Goal: Task Accomplishment & Management: Manage account settings

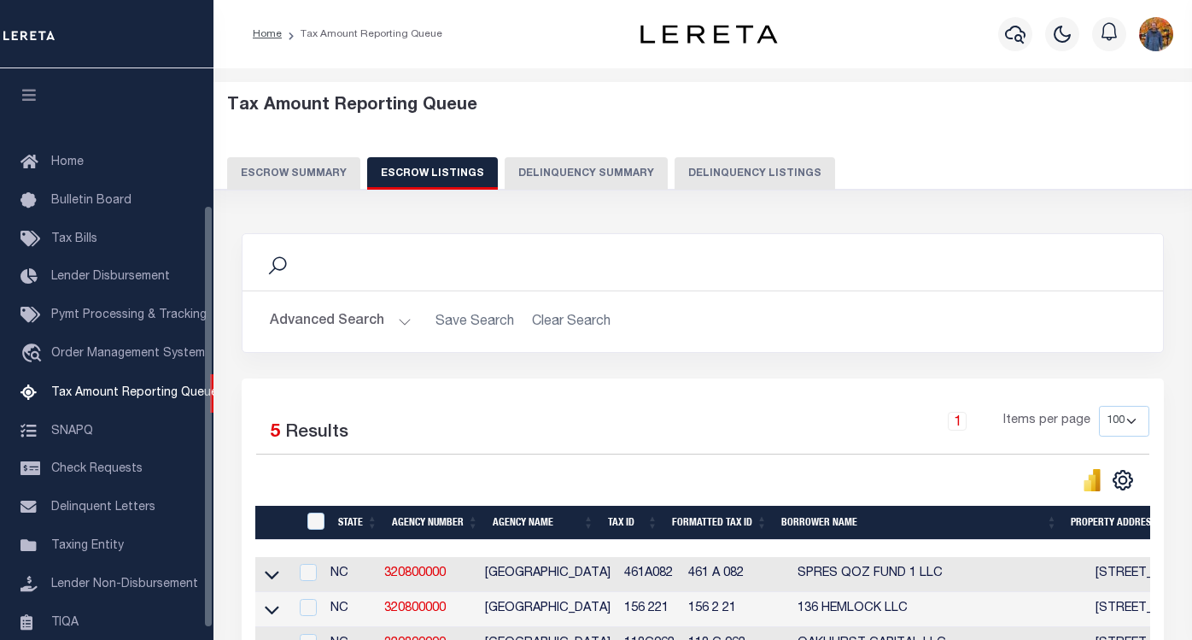
select select "100"
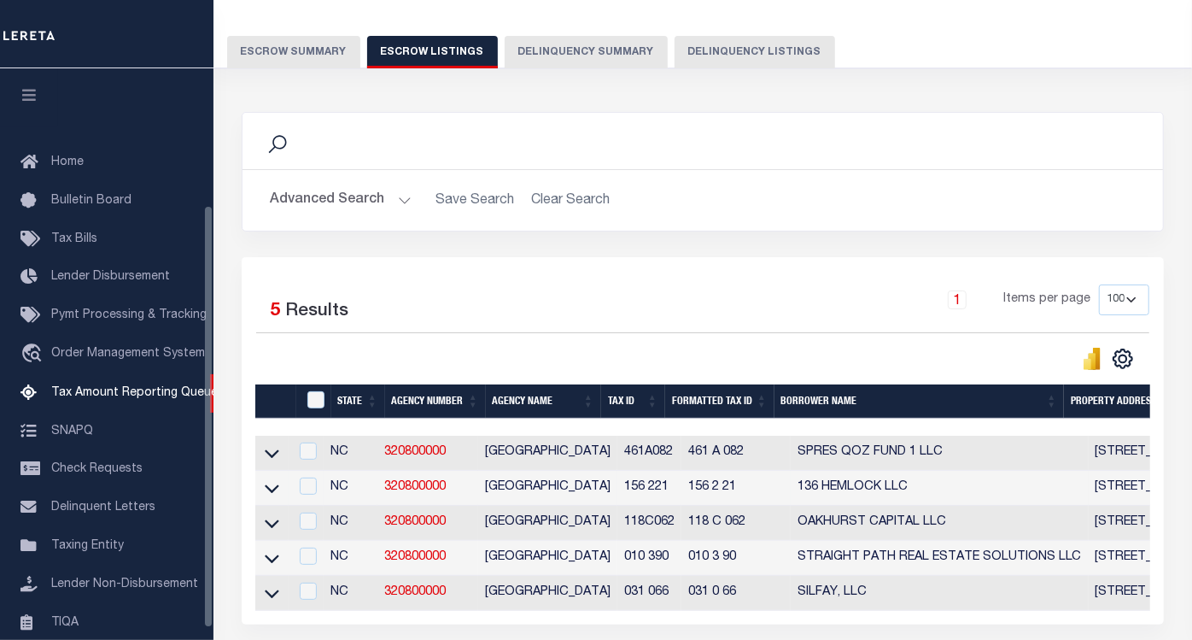
scroll to position [185, 0]
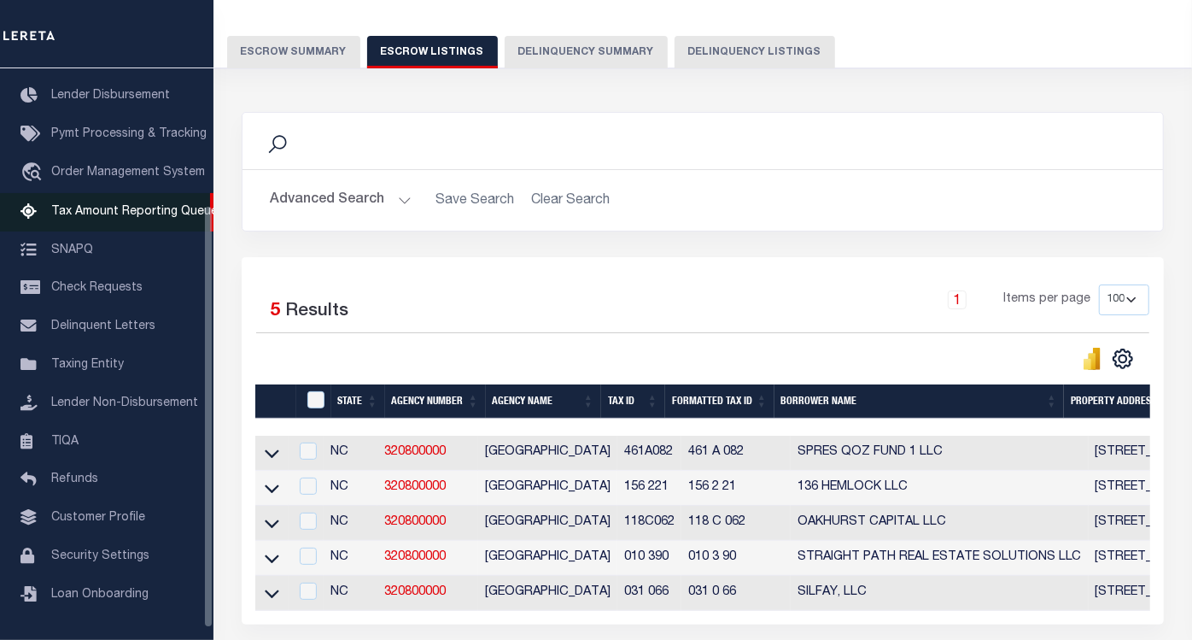
click at [188, 216] on span "Tax Amount Reporting Queue" at bounding box center [134, 212] width 167 height 12
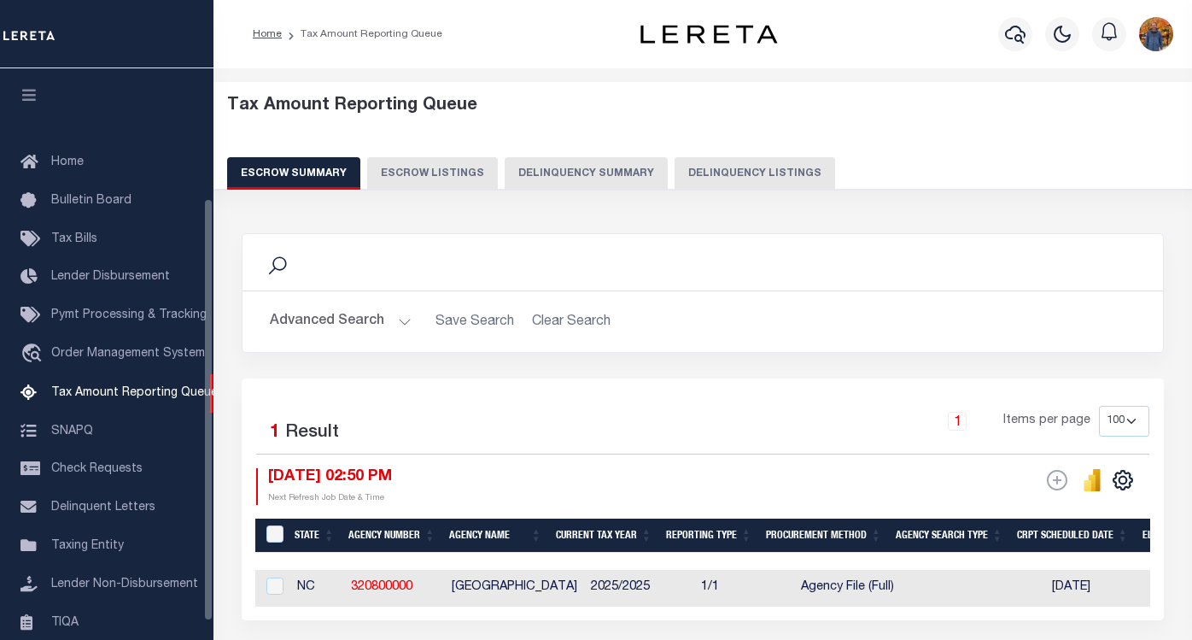
select select "100"
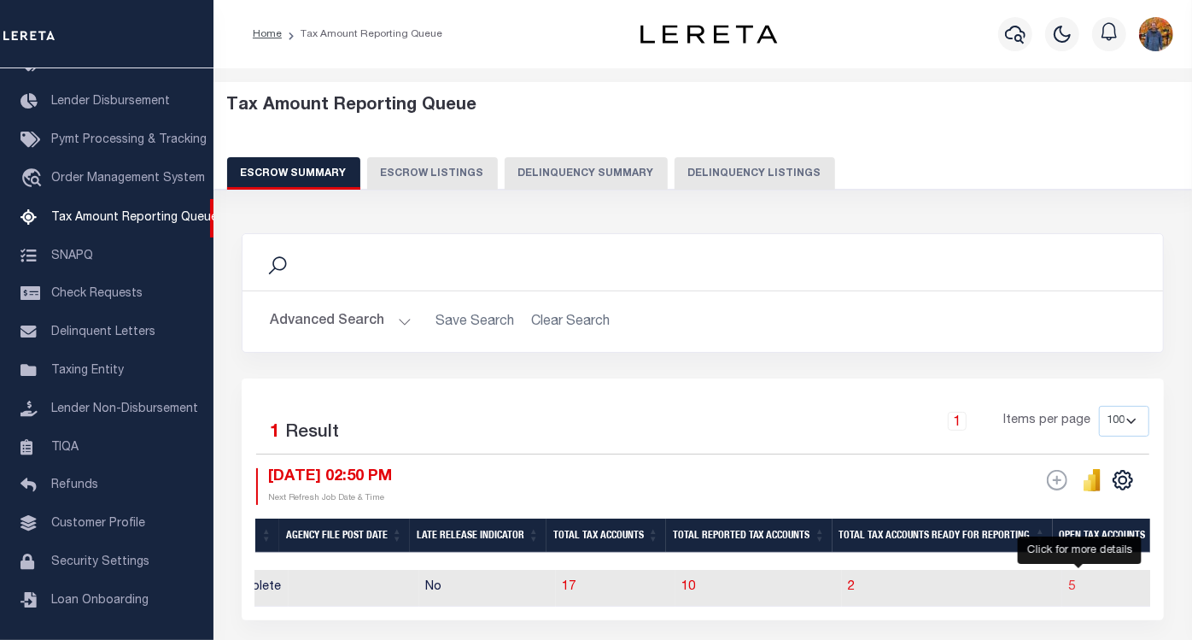
click at [1076, 589] on span "5" at bounding box center [1072, 587] width 7 height 12
select select "100"
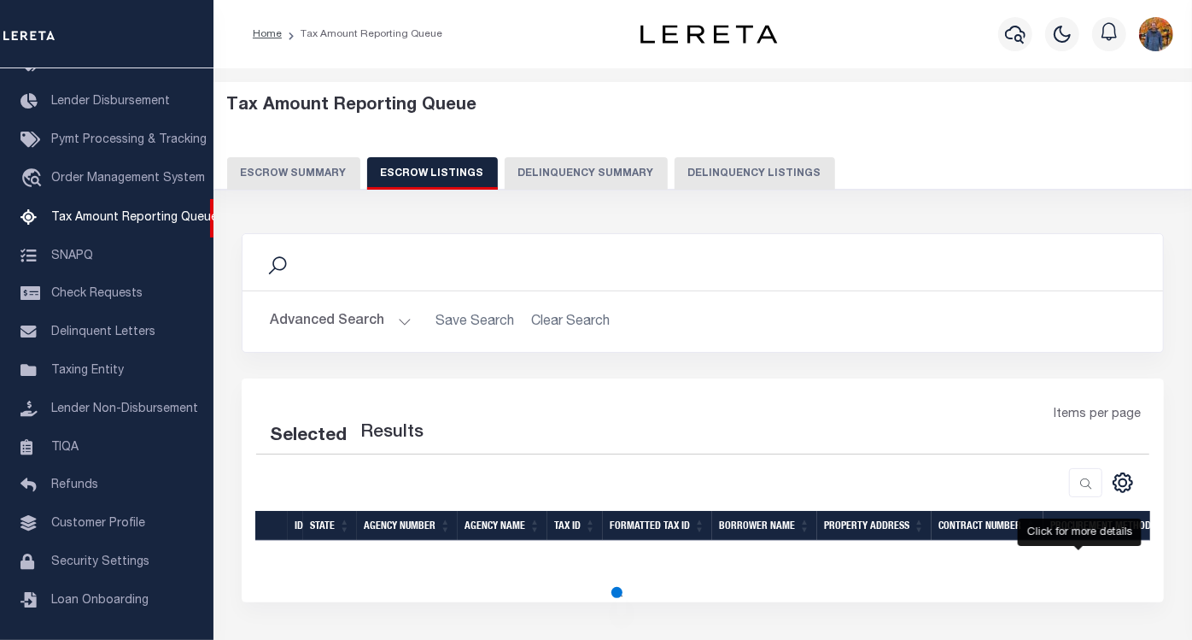
select select "100"
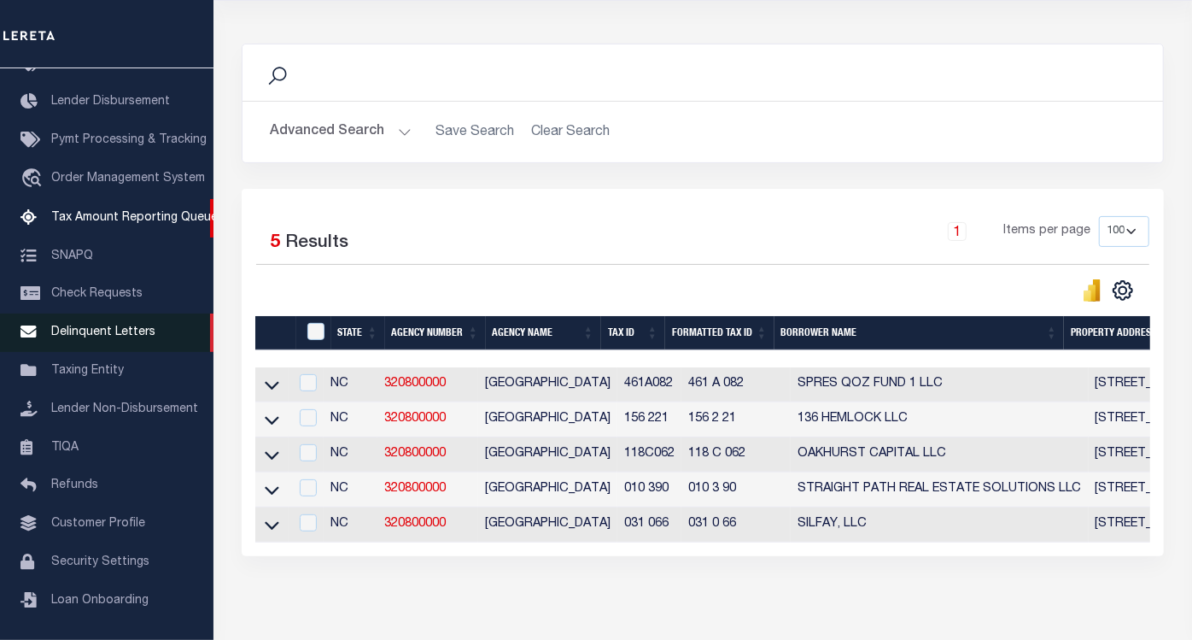
scroll to position [275, 0]
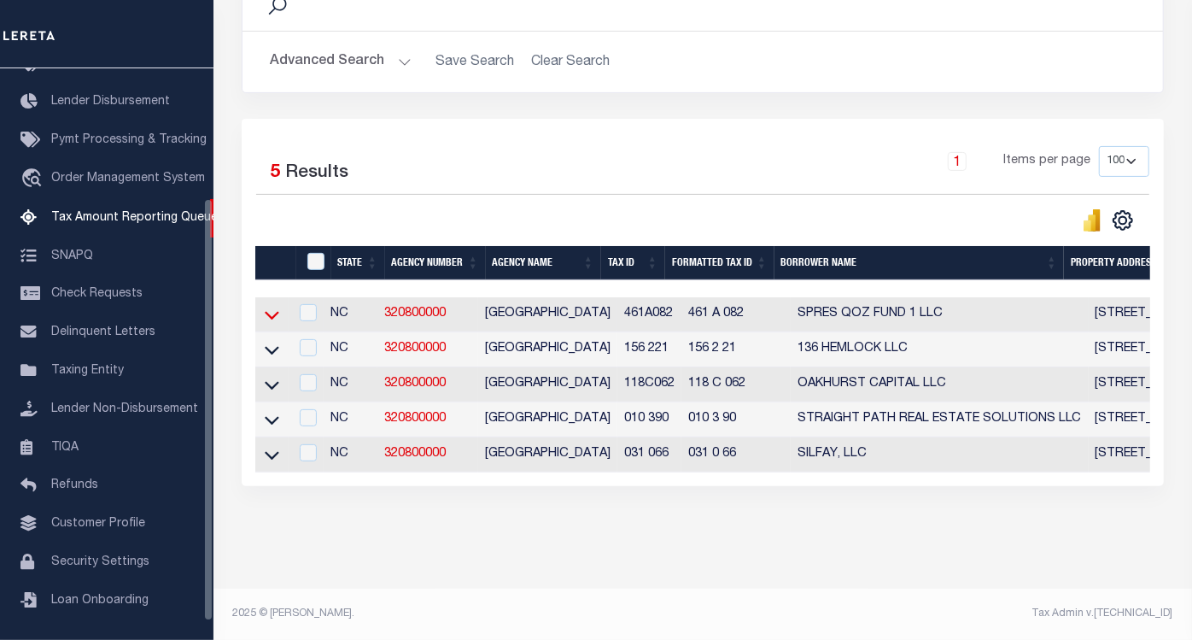
click at [265, 306] on icon at bounding box center [272, 315] width 15 height 18
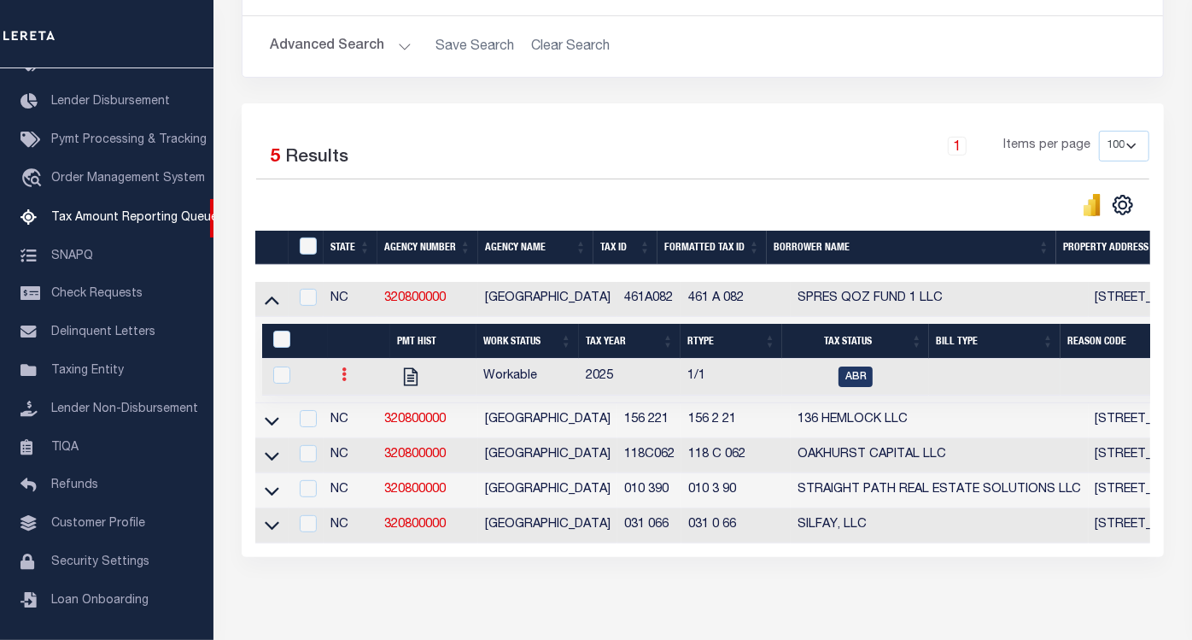
click at [344, 381] on link at bounding box center [344, 377] width 19 height 14
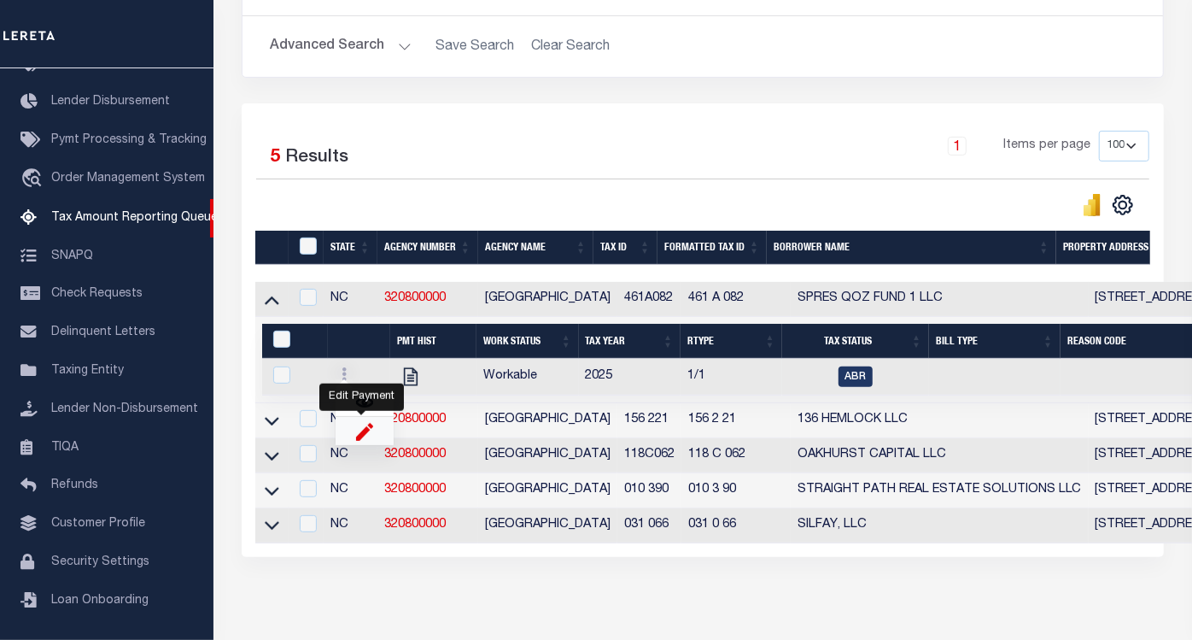
click at [356, 440] on img "" at bounding box center [364, 431] width 17 height 18
checkbox input "true"
select select
type input "[DATE]"
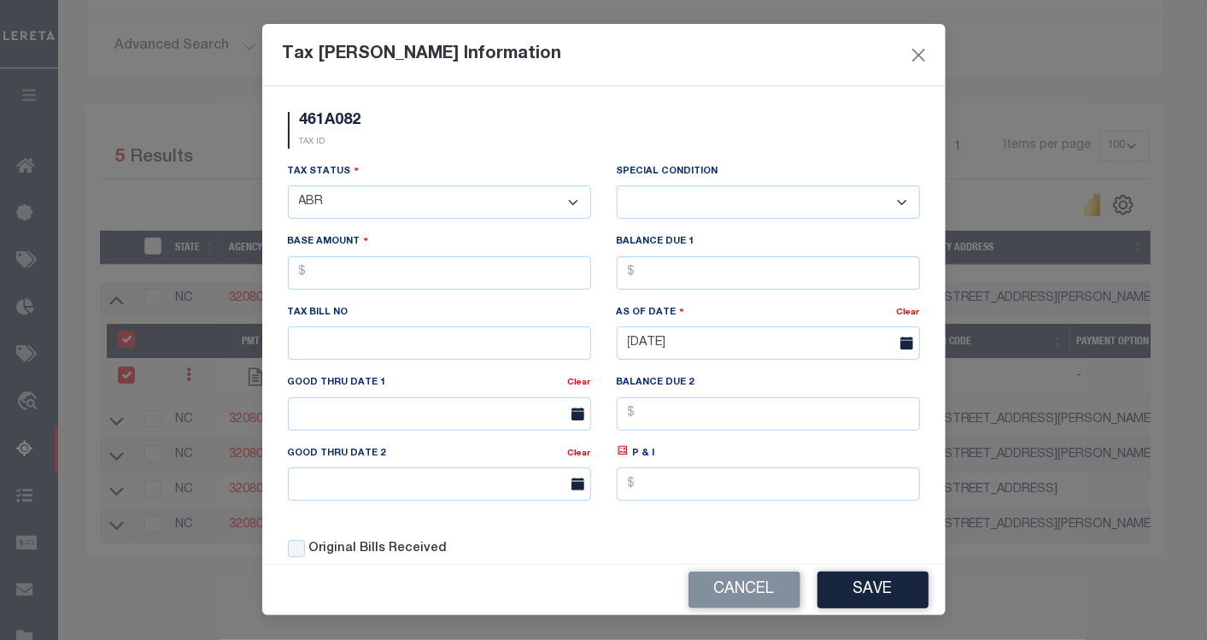
click at [451, 193] on select "- Select Status - Open Due/Unpaid Paid Incomplete No Tax Due Internal Refund Pr…" at bounding box center [439, 201] width 303 height 33
select select "DUE"
click at [288, 186] on select "- Select Status - Open Due/Unpaid Paid Incomplete No Tax Due Internal Refund Pr…" at bounding box center [439, 201] width 303 height 33
click at [764, 184] on div "Special Condition -- Select Special Condition -- 3RD PARTY TAX LIEN AGENCY TAX …" at bounding box center [768, 190] width 303 height 56
click at [757, 192] on select "-- Select Special Condition -- 3RD PARTY TAX LIEN AGENCY TAX LIEN (A.K.A Inside…" at bounding box center [768, 201] width 303 height 33
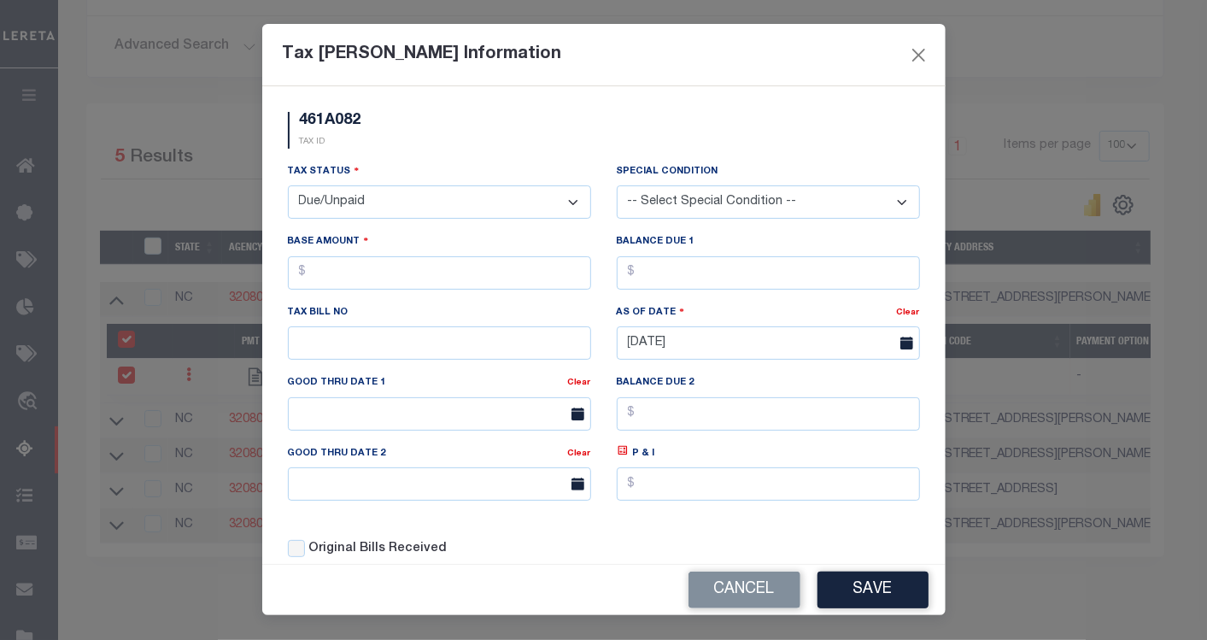
select select "17"
click at [617, 186] on select "-- Select Special Condition -- 3RD PARTY TAX LIEN AGENCY TAX LIEN (A.K.A Inside…" at bounding box center [768, 201] width 303 height 33
click at [565, 277] on input "text" at bounding box center [439, 272] width 303 height 33
type input "$17.00"
drag, startPoint x: 690, startPoint y: 282, endPoint x: 707, endPoint y: 214, distance: 69.6
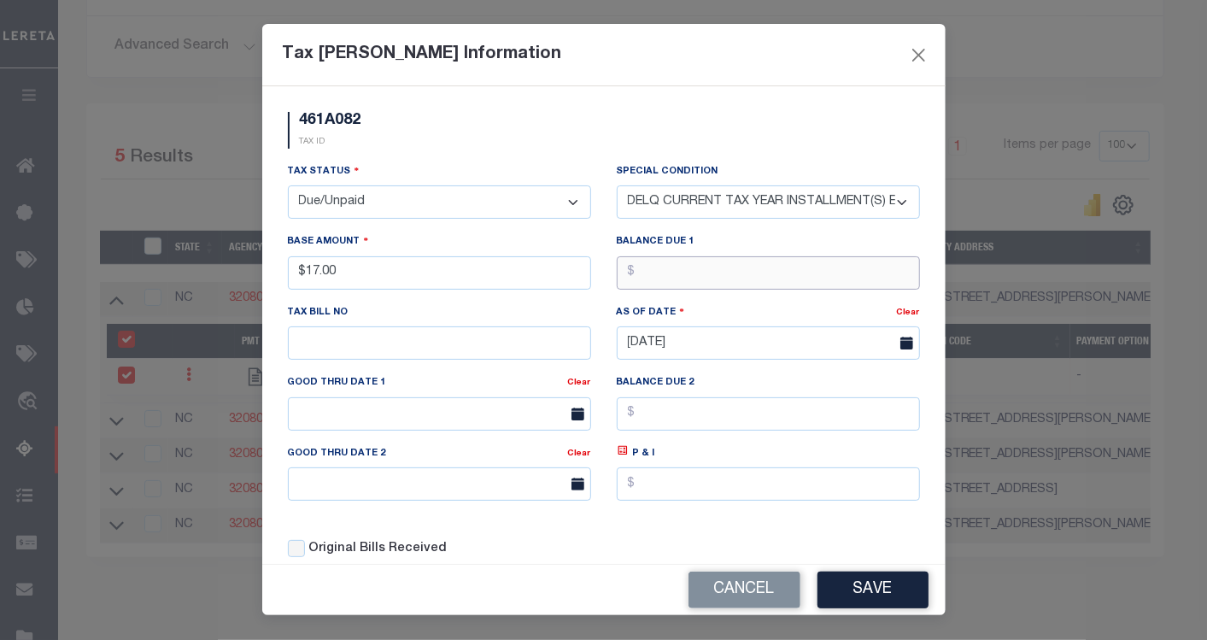
click at [691, 271] on input "text" at bounding box center [768, 272] width 303 height 33
type input "$17.00"
click at [862, 588] on button "Save" at bounding box center [872, 589] width 111 height 37
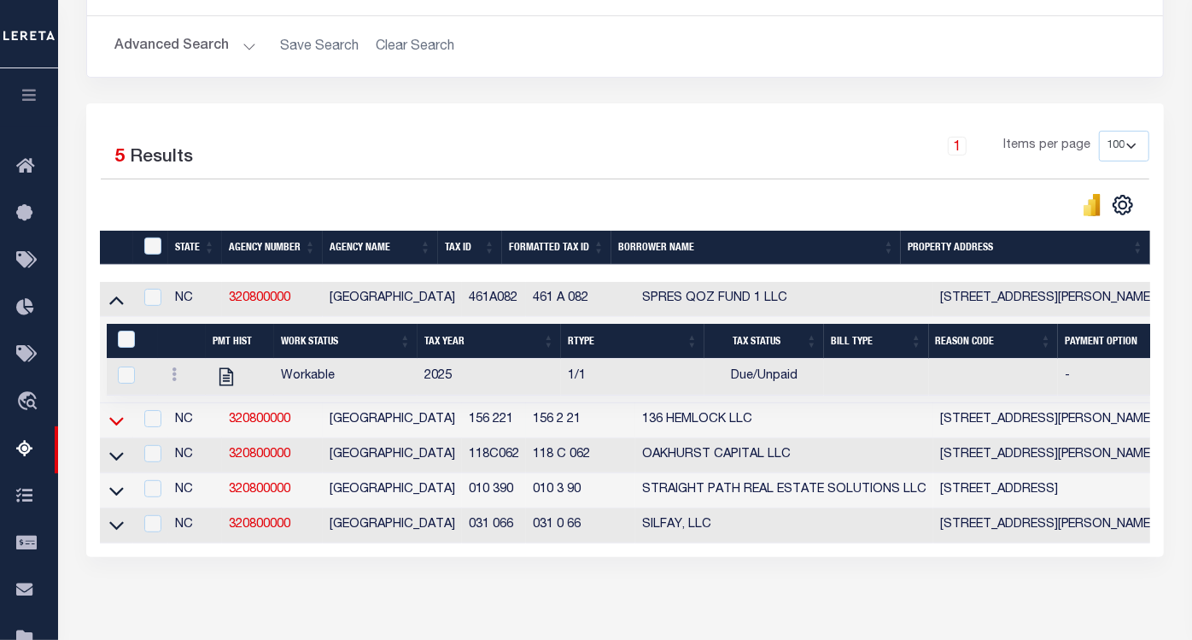
click at [118, 417] on icon at bounding box center [116, 421] width 15 height 18
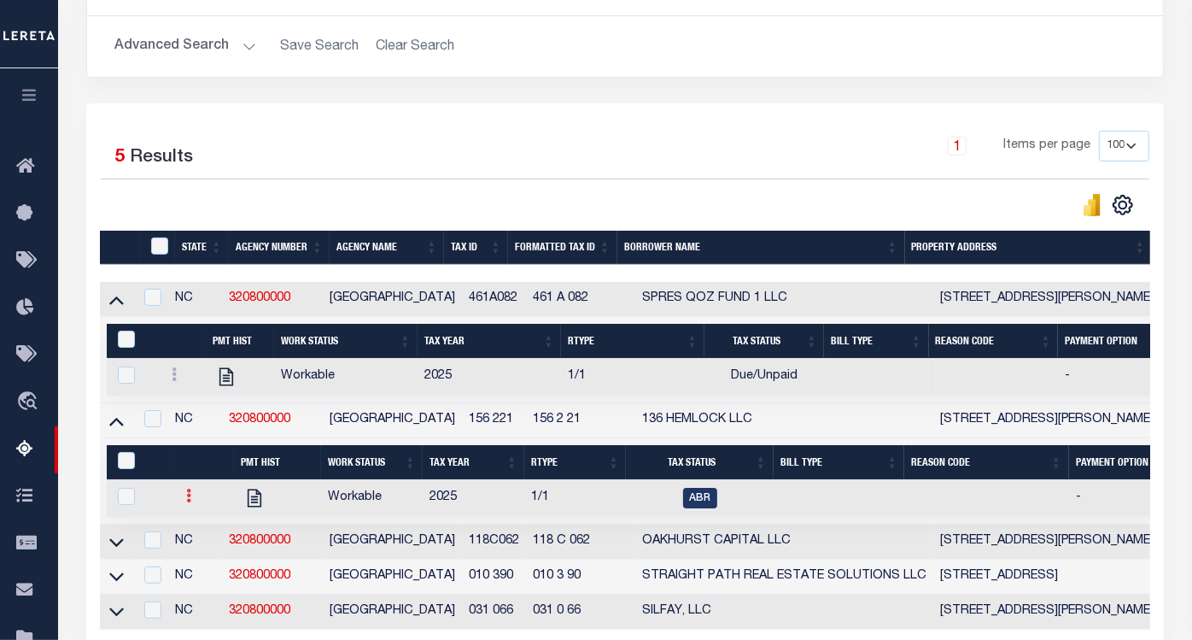
click at [186, 502] on icon at bounding box center [188, 496] width 5 height 14
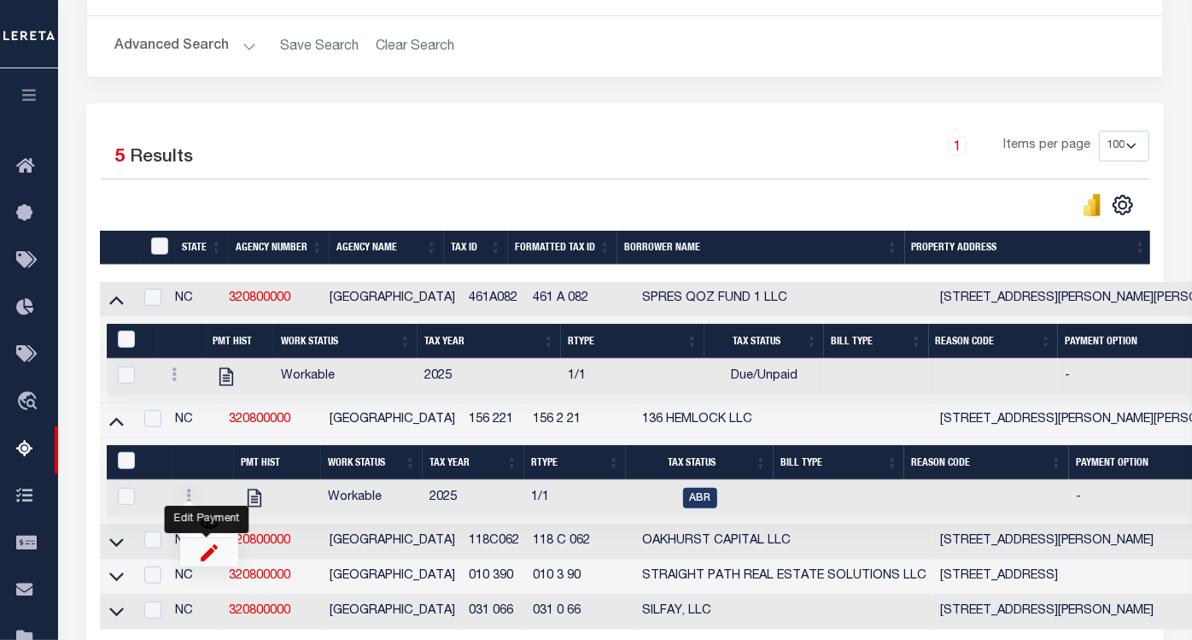
click at [208, 556] on img "" at bounding box center [209, 552] width 17 height 18
checkbox input "true"
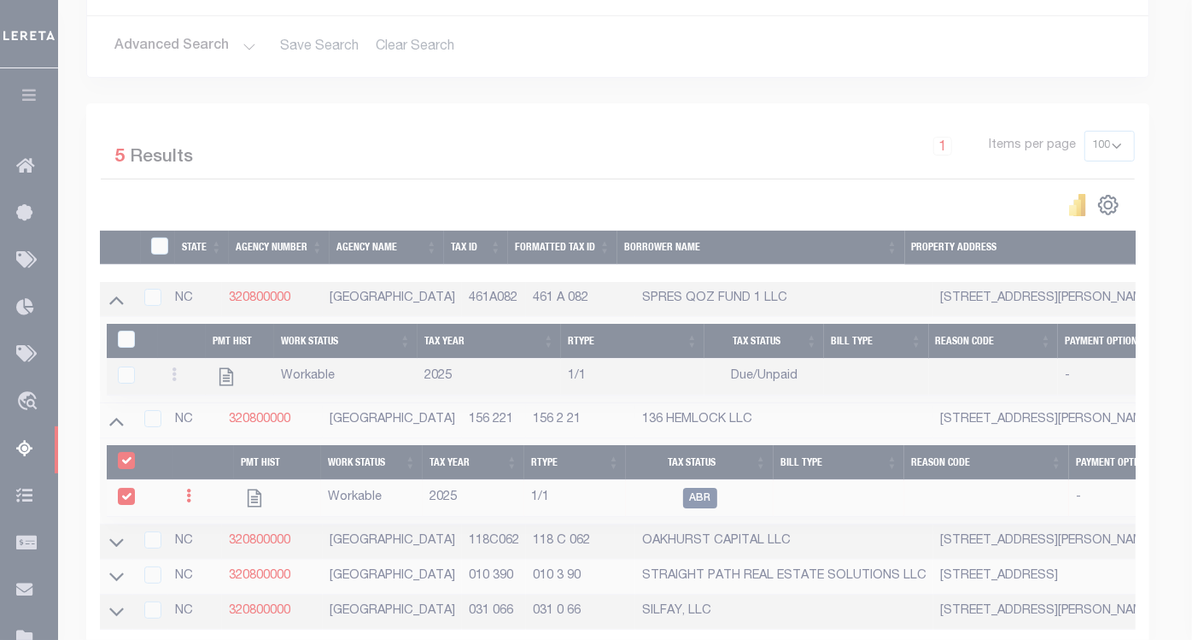
select select
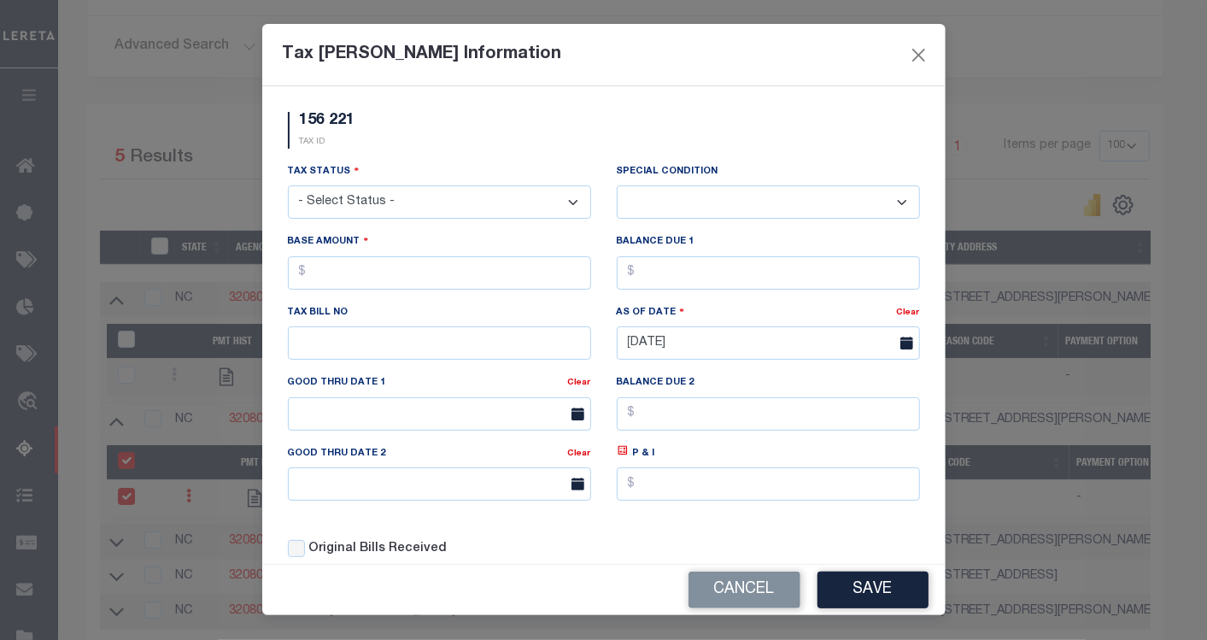
click at [417, 194] on select "- Select Status - Open Due/Unpaid Paid Incomplete No Tax Due Internal Refund Pr…" at bounding box center [439, 201] width 303 height 33
select select "DUE"
click at [288, 186] on select "- Select Status - Open Due/Unpaid Paid Incomplete No Tax Due Internal Refund Pr…" at bounding box center [439, 201] width 303 height 33
click at [716, 204] on select "-- Select Special Condition -- 3RD PARTY TAX LIEN AGENCY TAX LIEN (A.K.A Inside…" at bounding box center [768, 201] width 303 height 33
select select "17"
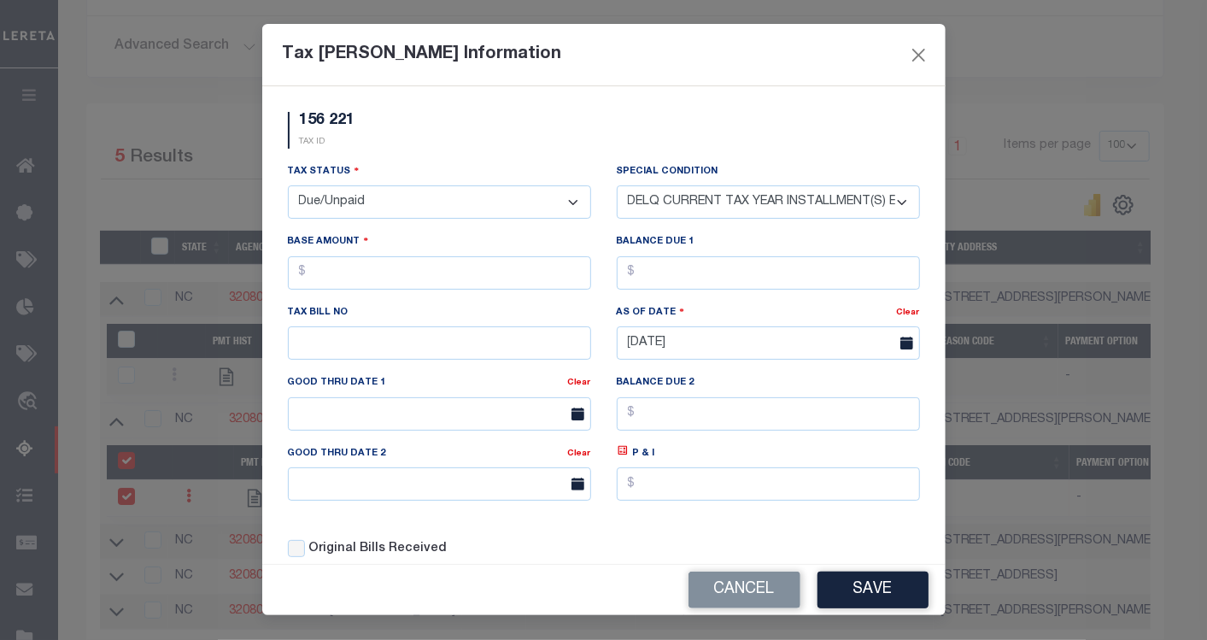
click at [617, 186] on select "-- Select Special Condition -- 3RD PARTY TAX LIEN AGENCY TAX LIEN (A.K.A Inside…" at bounding box center [768, 201] width 303 height 33
click at [388, 273] on input "text" at bounding box center [439, 272] width 303 height 33
type input "$14.00"
click at [652, 278] on input "text" at bounding box center [768, 272] width 303 height 33
type input "$14.00"
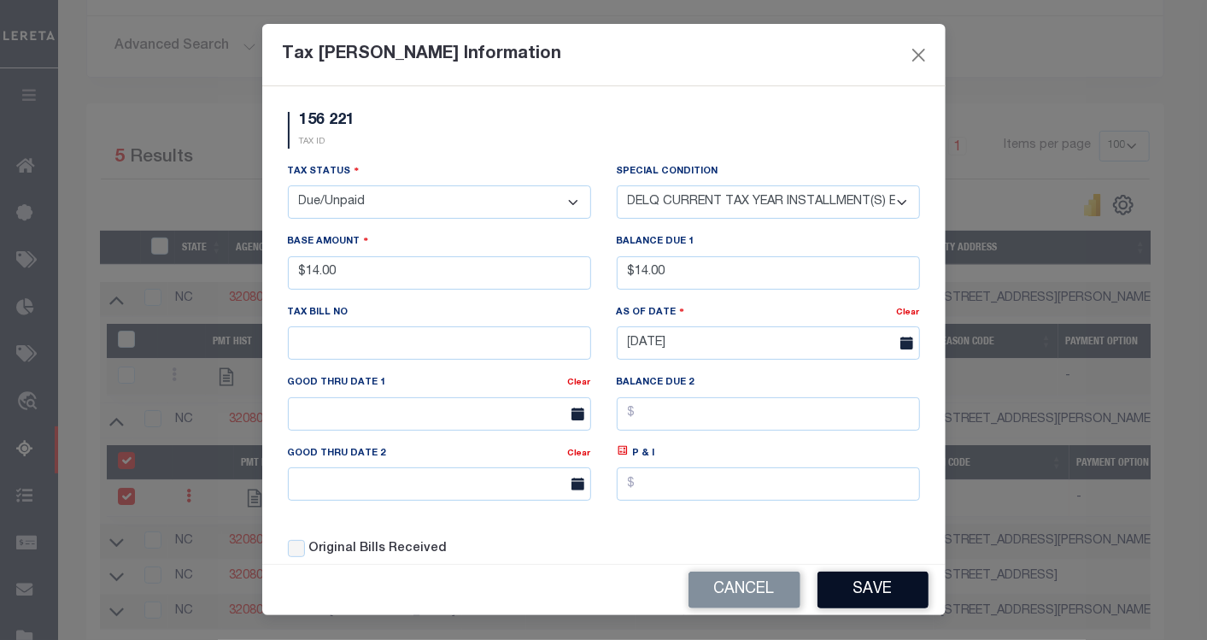
click at [855, 576] on button "Save" at bounding box center [872, 589] width 111 height 37
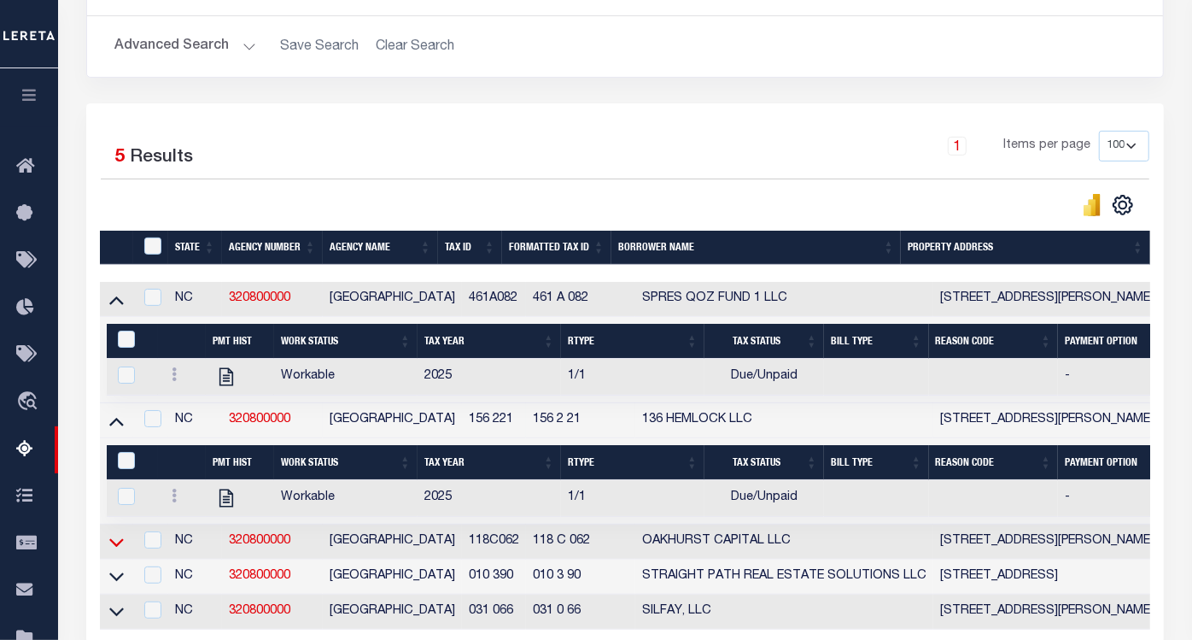
click at [117, 547] on icon at bounding box center [116, 542] width 15 height 18
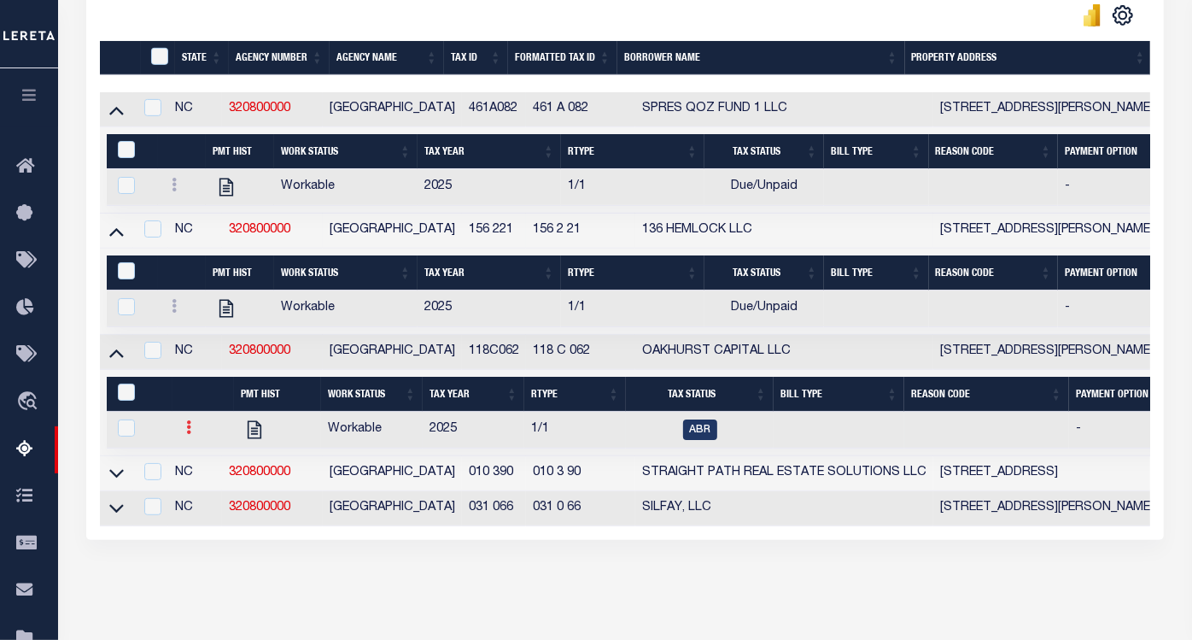
click at [188, 434] on link at bounding box center [188, 430] width 19 height 14
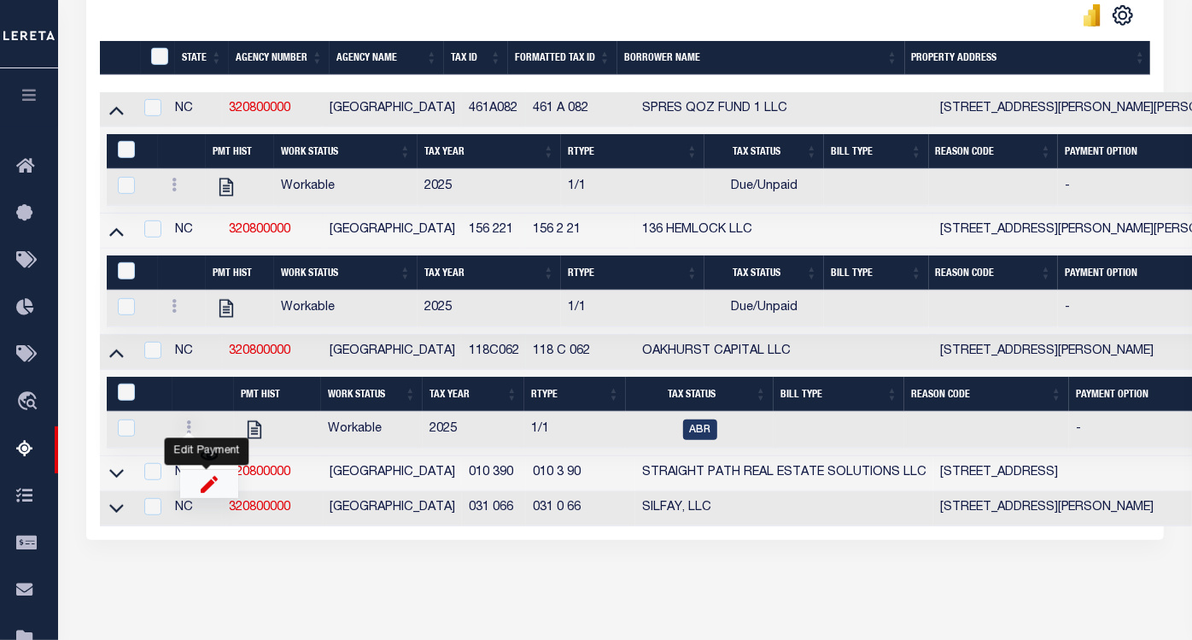
click at [202, 493] on img "" at bounding box center [209, 484] width 17 height 18
checkbox input "true"
select select
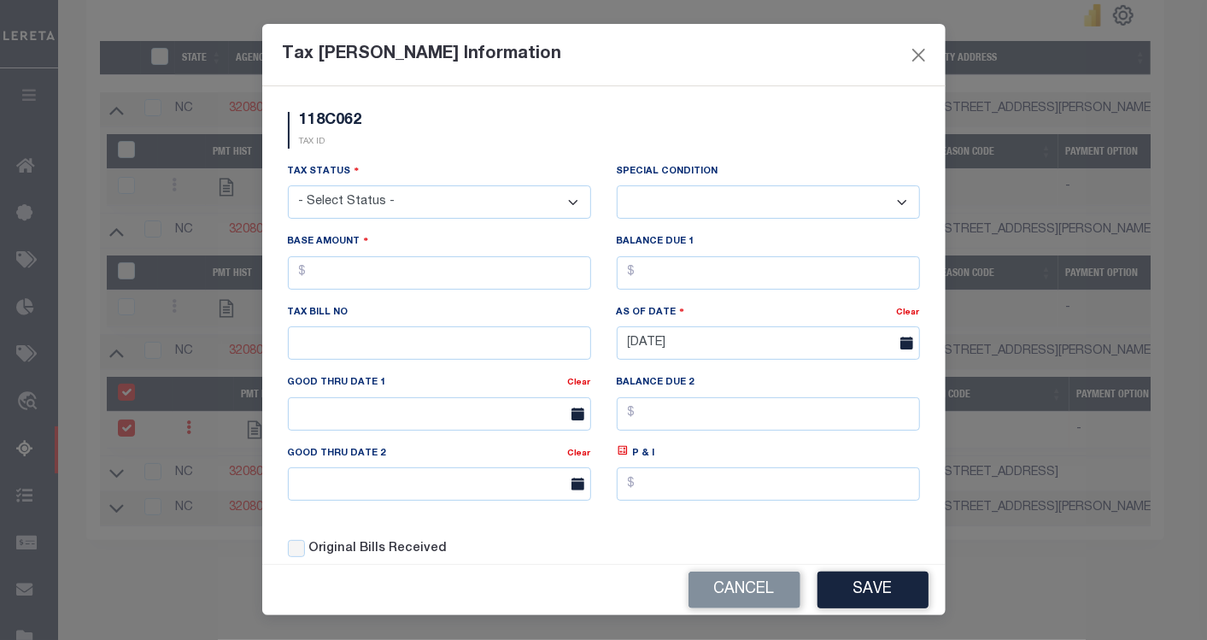
click at [409, 205] on select "- Select Status - Open Due/Unpaid Paid Incomplete No Tax Due Internal Refund Pr…" at bounding box center [439, 201] width 303 height 33
select select "DUE"
click at [288, 186] on select "- Select Status - Open Due/Unpaid Paid Incomplete No Tax Due Internal Refund Pr…" at bounding box center [439, 201] width 303 height 33
click at [659, 209] on select "-- Select Special Condition -- 3RD PARTY TAX LIEN AGENCY TAX LIEN (A.K.A Inside…" at bounding box center [768, 201] width 303 height 33
select select "15"
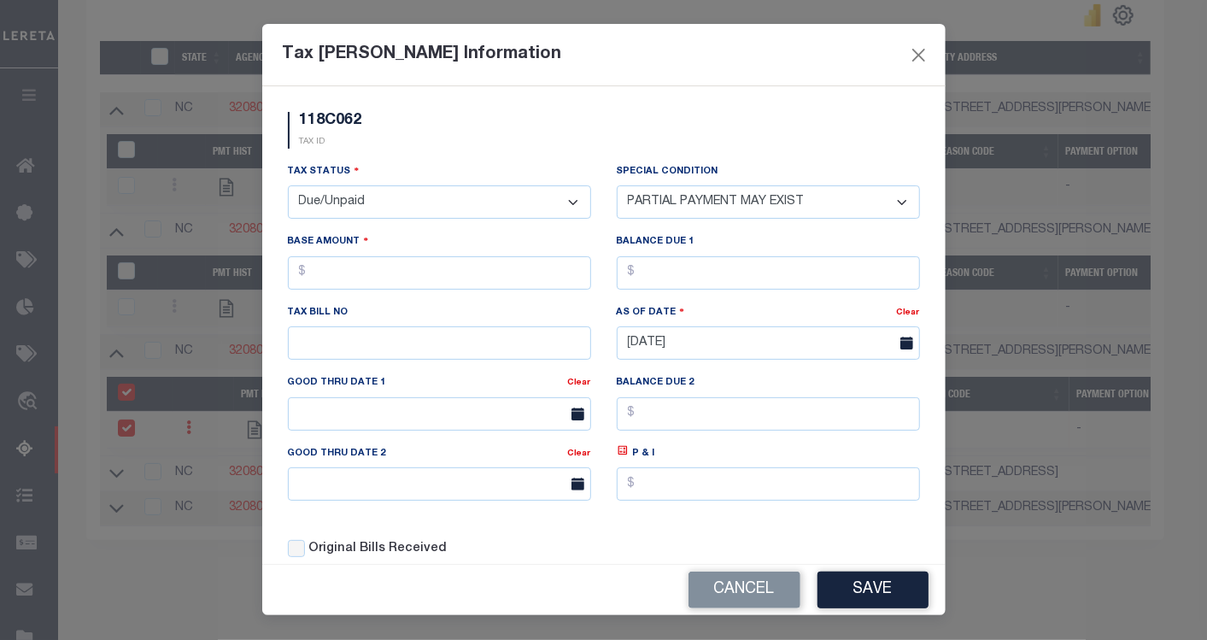
click at [617, 186] on select "-- Select Special Condition -- 3RD PARTY TAX LIEN AGENCY TAX LIEN (A.K.A Inside…" at bounding box center [768, 201] width 303 height 33
click at [446, 271] on input "text" at bounding box center [439, 272] width 303 height 33
type input "$16.00"
drag, startPoint x: 649, startPoint y: 277, endPoint x: 638, endPoint y: 277, distance: 11.1
click at [650, 277] on input "text" at bounding box center [768, 272] width 303 height 33
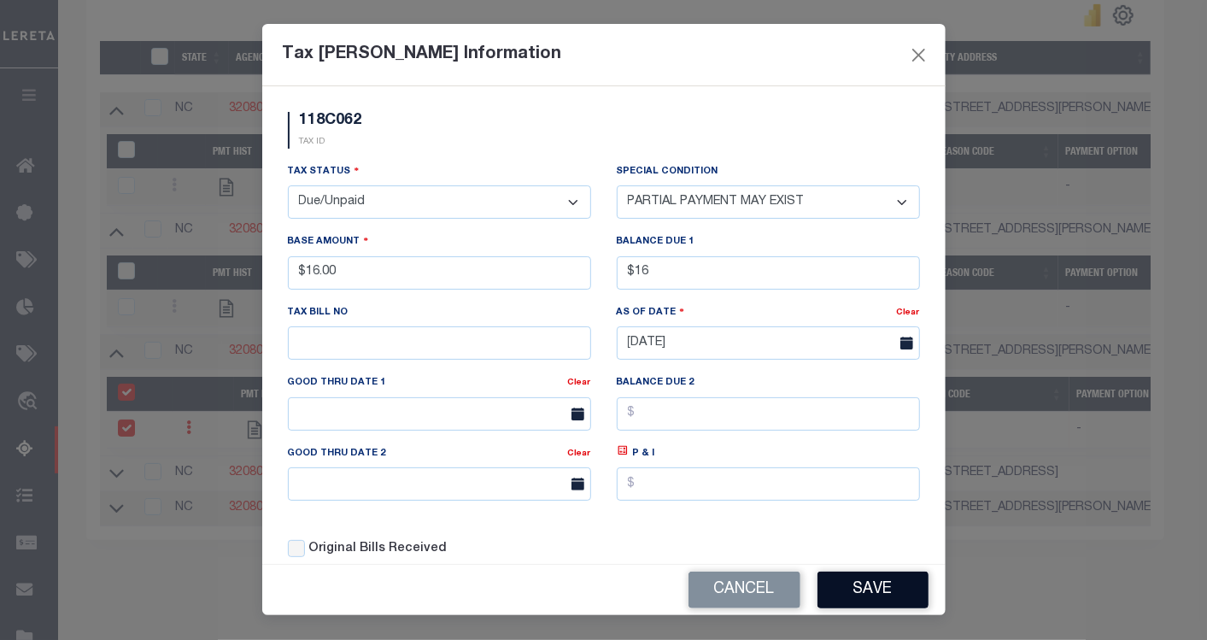
type input "$16.00"
click at [875, 589] on button "Save" at bounding box center [872, 589] width 111 height 37
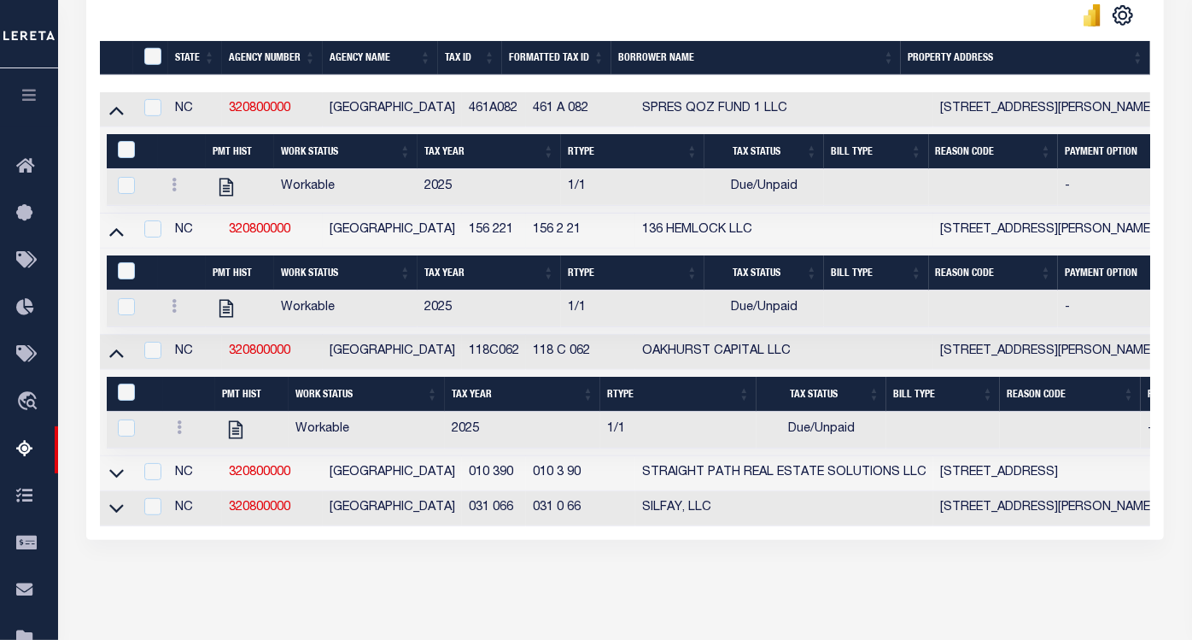
click at [161, 360] on td at bounding box center [150, 352] width 35 height 35
checkbox input "true"
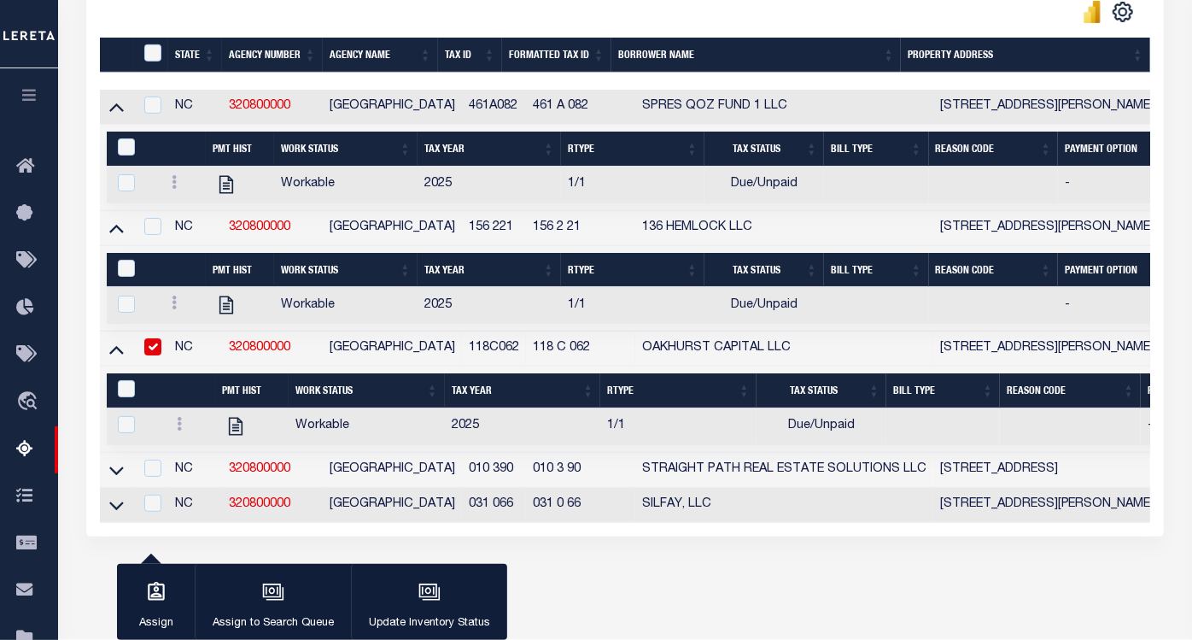
scroll to position [461, 0]
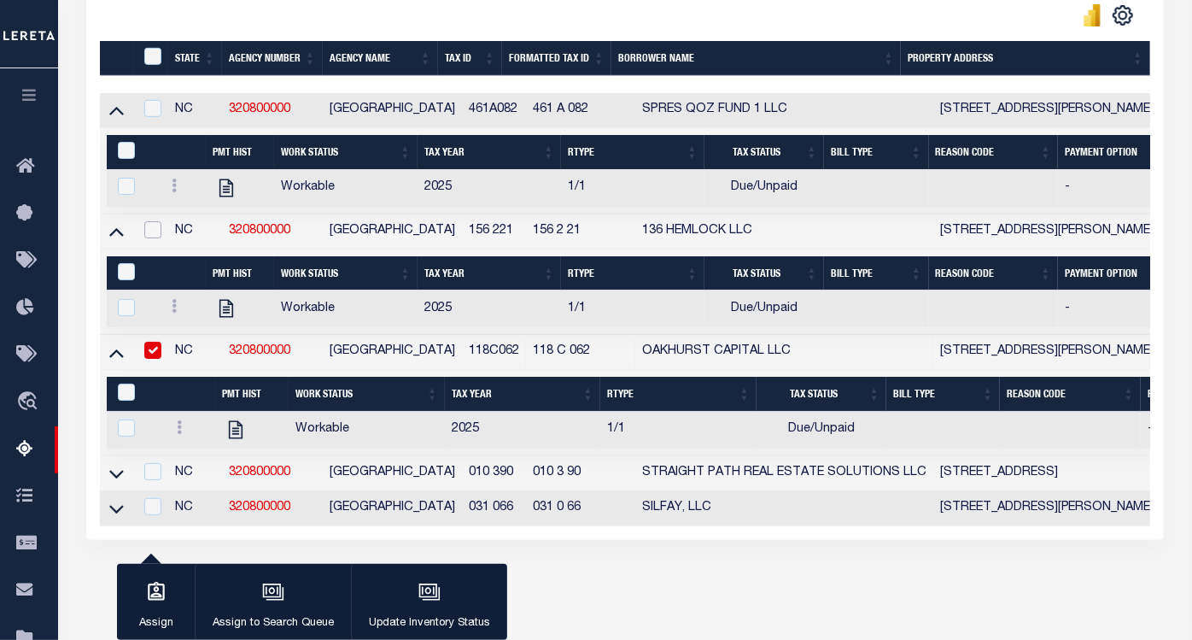
click at [152, 238] on input "checkbox" at bounding box center [152, 229] width 17 height 17
checkbox input "true"
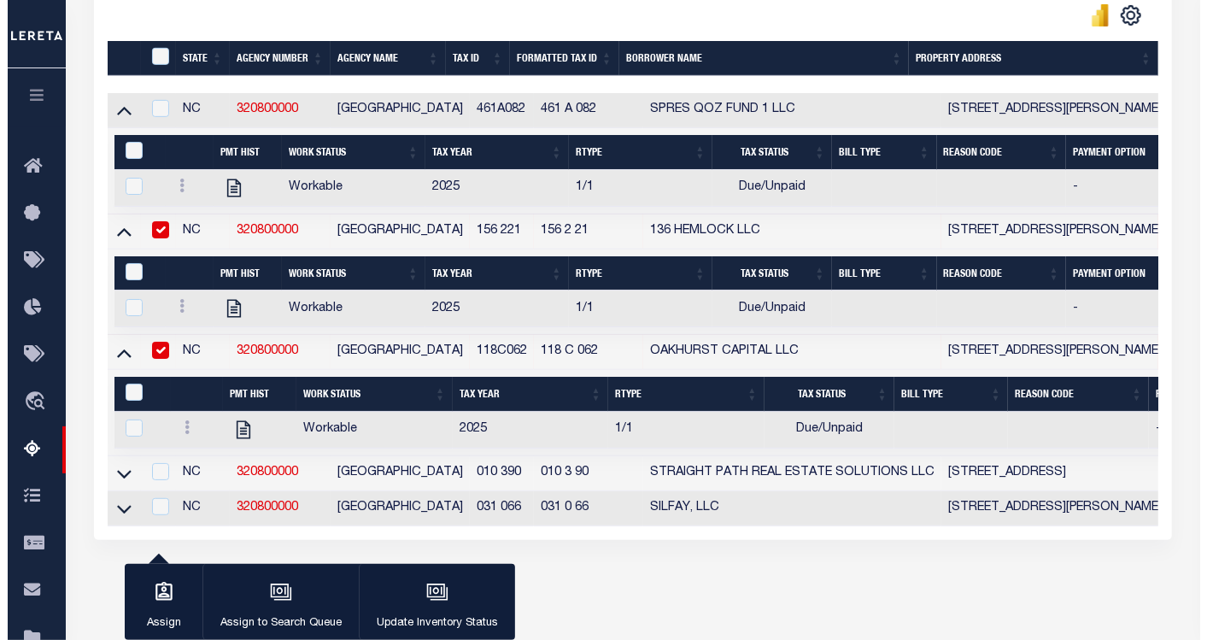
scroll to position [271, 0]
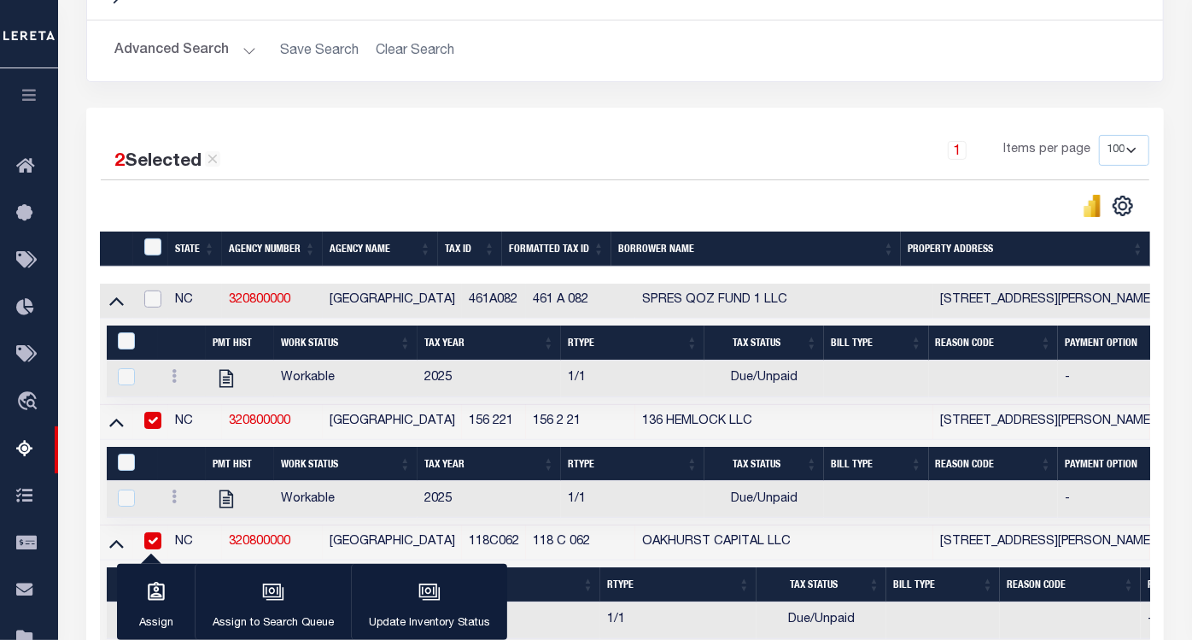
click at [160, 302] on input "checkbox" at bounding box center [152, 298] width 17 height 17
checkbox input "true"
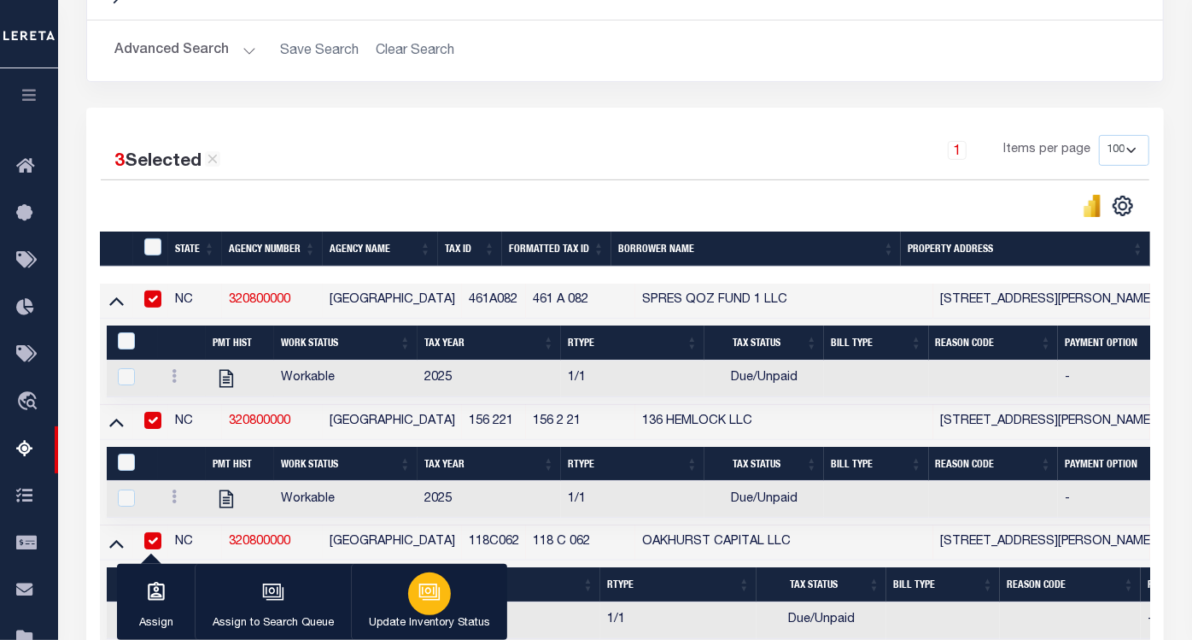
click at [446, 604] on button "Update Inventory Status" at bounding box center [429, 602] width 156 height 77
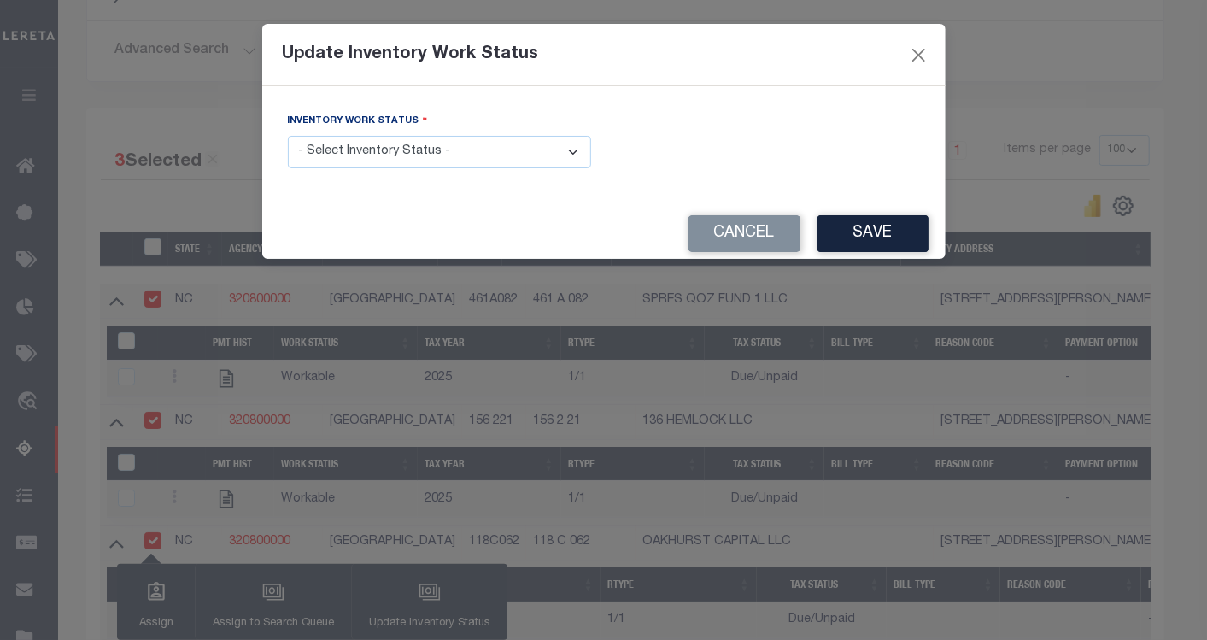
click at [503, 152] on select "- Select Inventory Status - Manual - Exception Pended - Awaiting Search Late Ad…" at bounding box center [439, 152] width 303 height 33
select select "4"
click at [288, 136] on select "- Select Inventory Status - Manual - Exception Pended - Awaiting Search Late Ad…" at bounding box center [439, 152] width 303 height 33
click at [870, 234] on button "Save" at bounding box center [872, 233] width 111 height 37
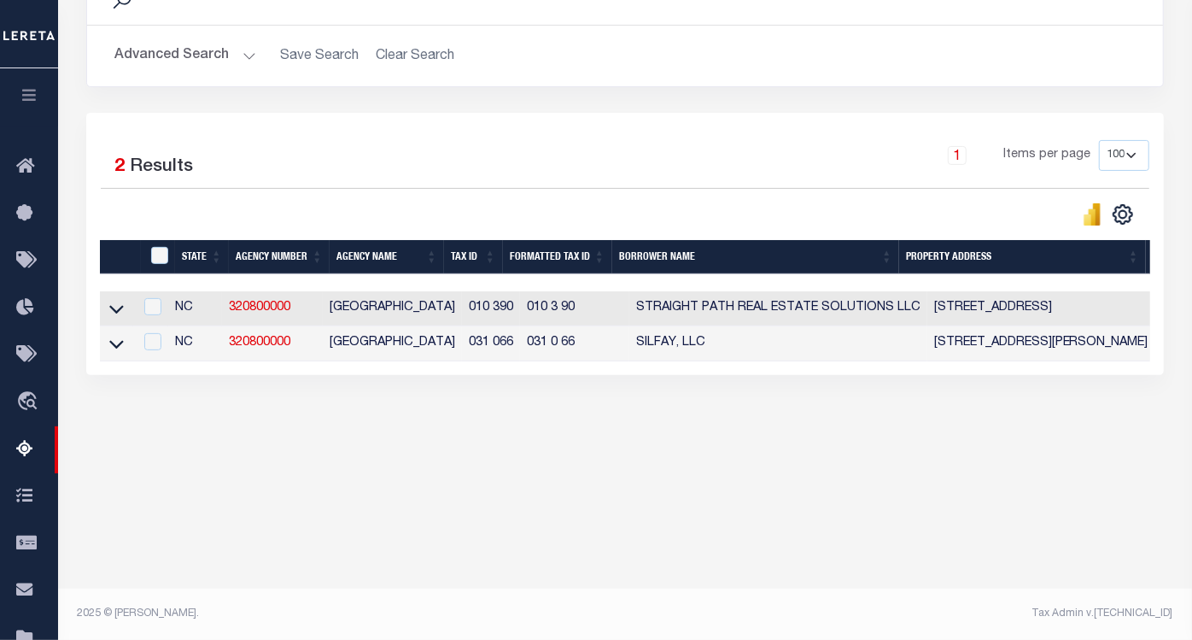
scroll to position [0, 0]
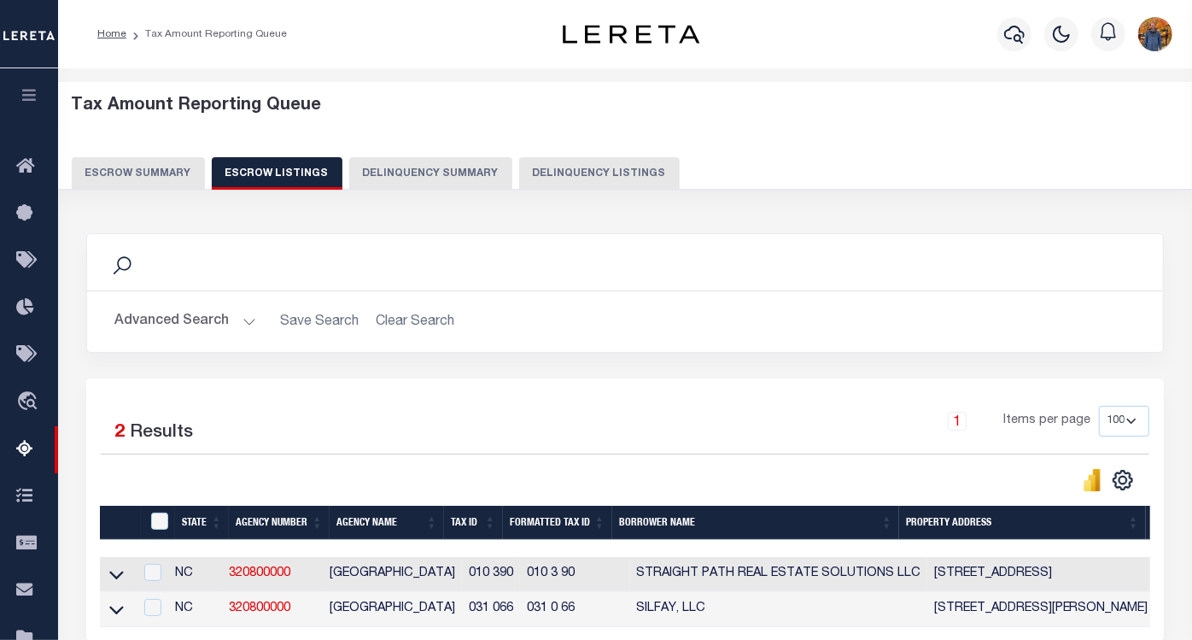
click at [136, 177] on button "Escrow Summary" at bounding box center [138, 173] width 133 height 32
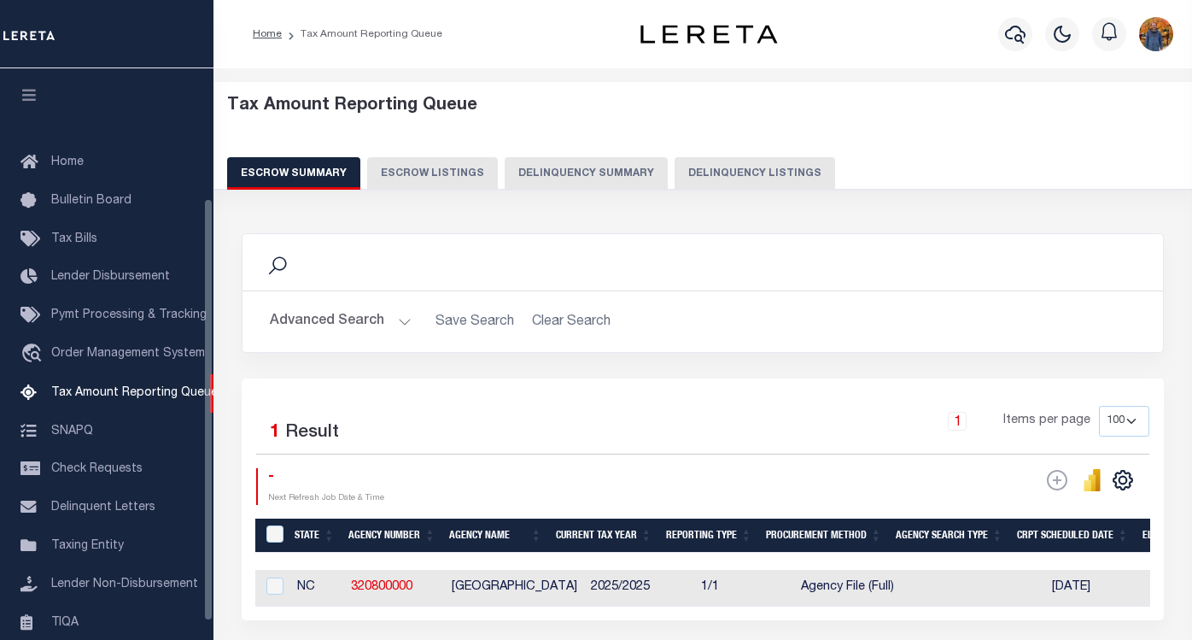
select select "100"
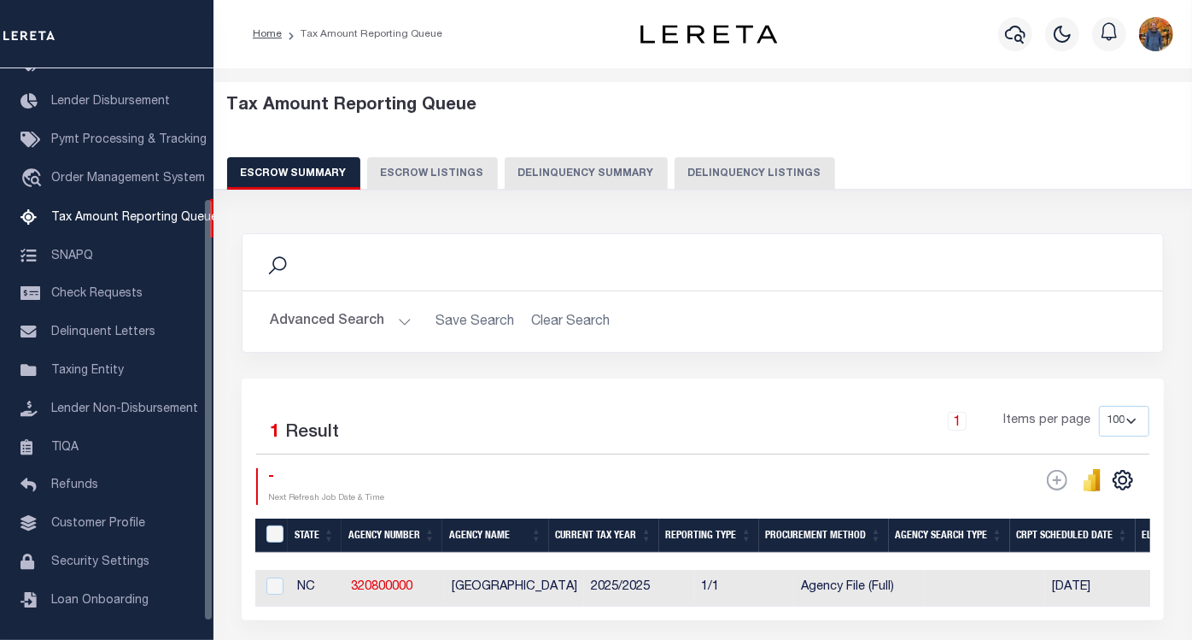
scroll to position [145, 0]
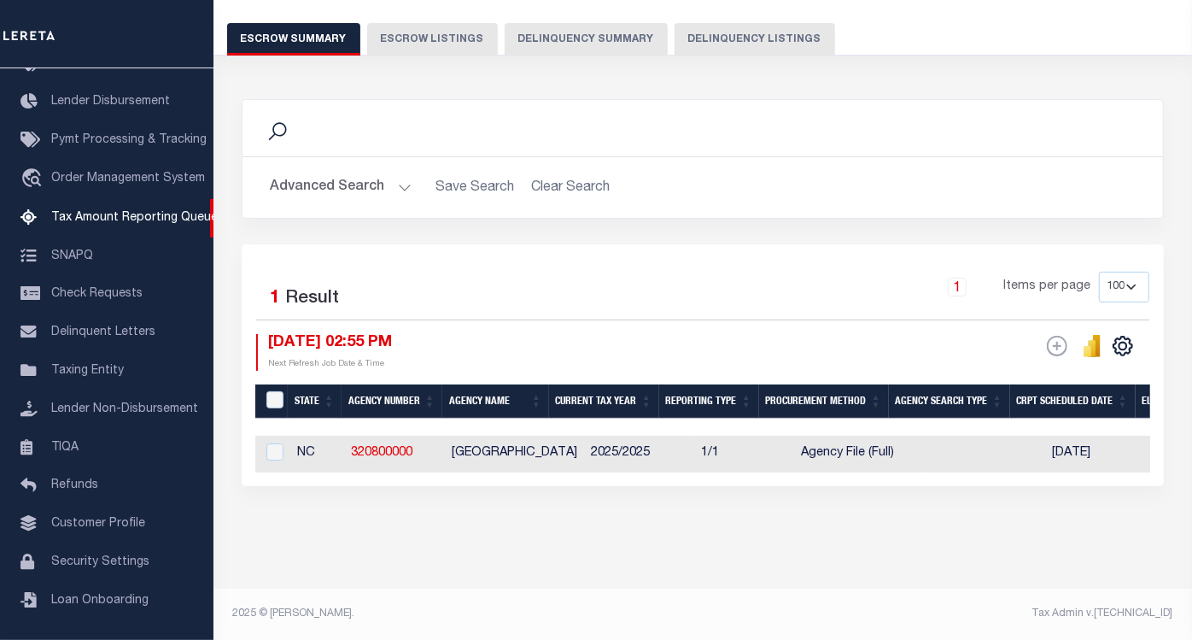
click at [464, 459] on td "[GEOGRAPHIC_DATA]" at bounding box center [514, 454] width 139 height 37
checkbox input "true"
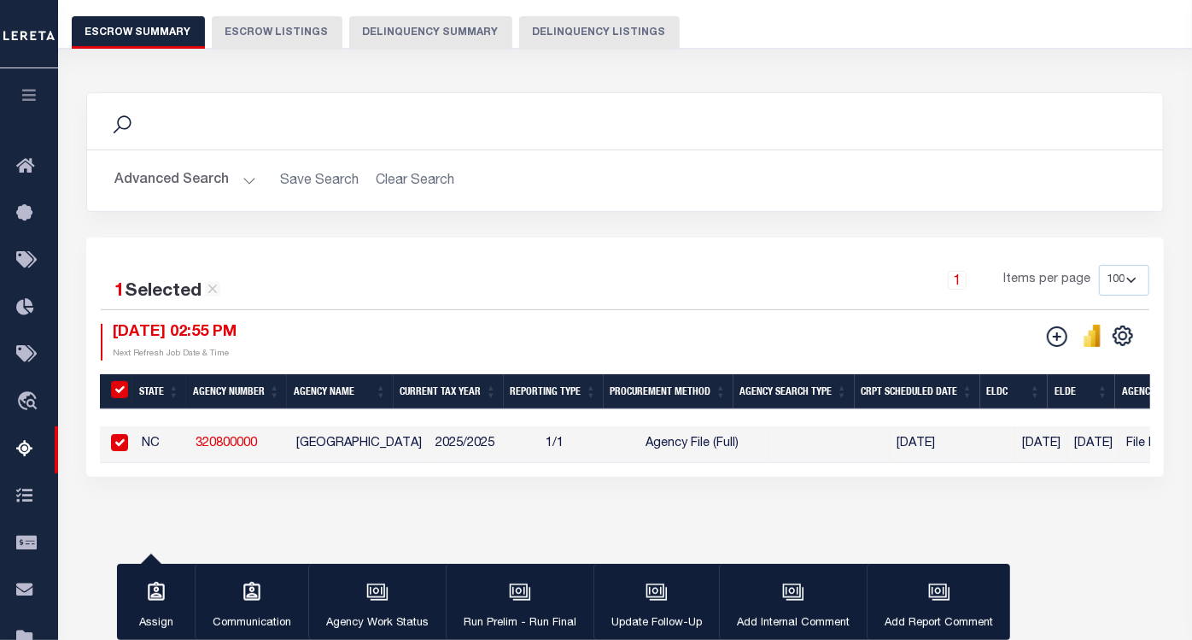
scroll to position [0, 918]
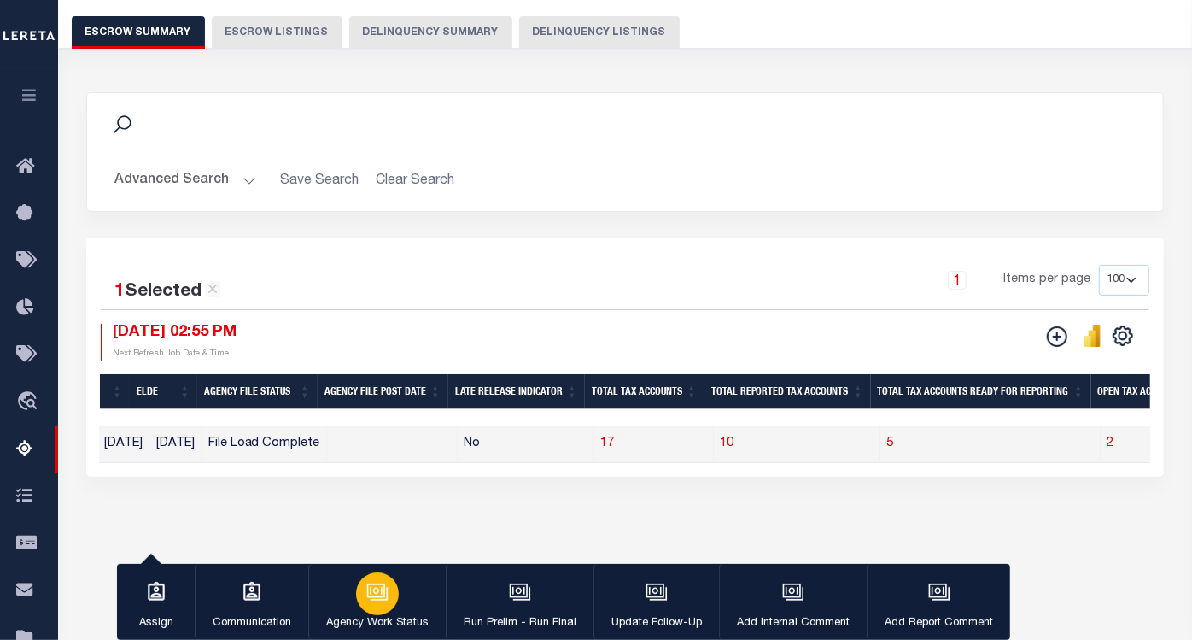
click at [369, 601] on icon "button" at bounding box center [377, 592] width 22 height 22
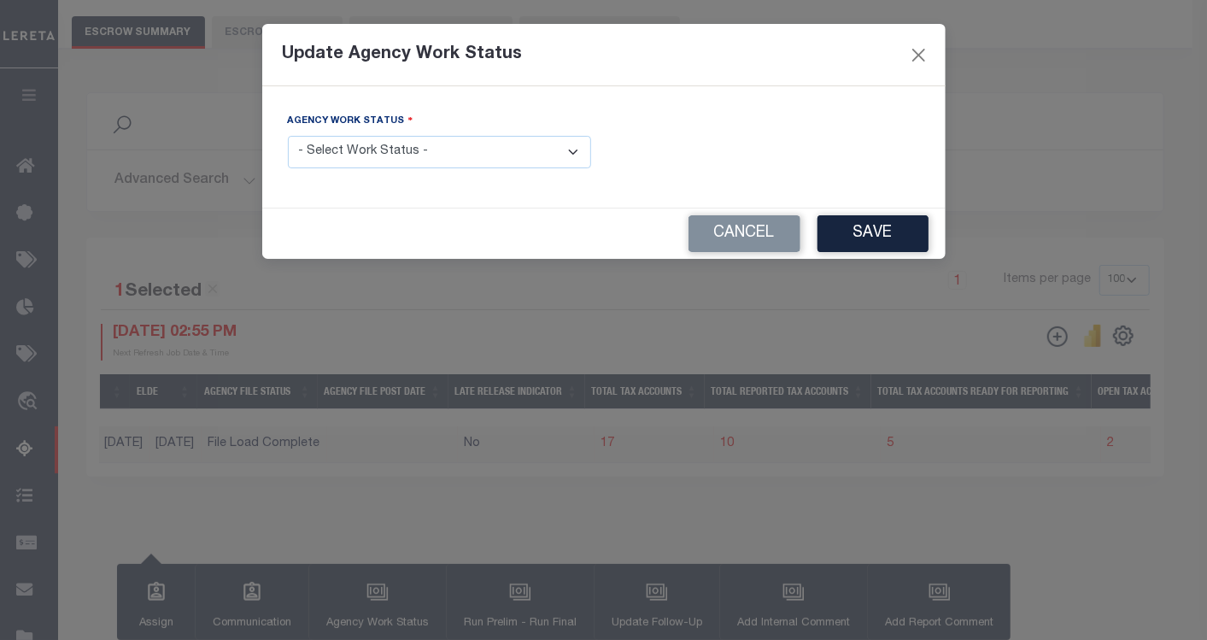
click at [465, 139] on select "- Select Work Status - New In Progress Pending Agency Follow-up Pending QC Read…" at bounding box center [439, 152] width 303 height 33
select select "6"
click at [288, 136] on select "- Select Work Status - New In Progress Pending Agency Follow-up Pending QC Read…" at bounding box center [439, 152] width 303 height 33
click at [889, 237] on button "Save" at bounding box center [872, 233] width 111 height 37
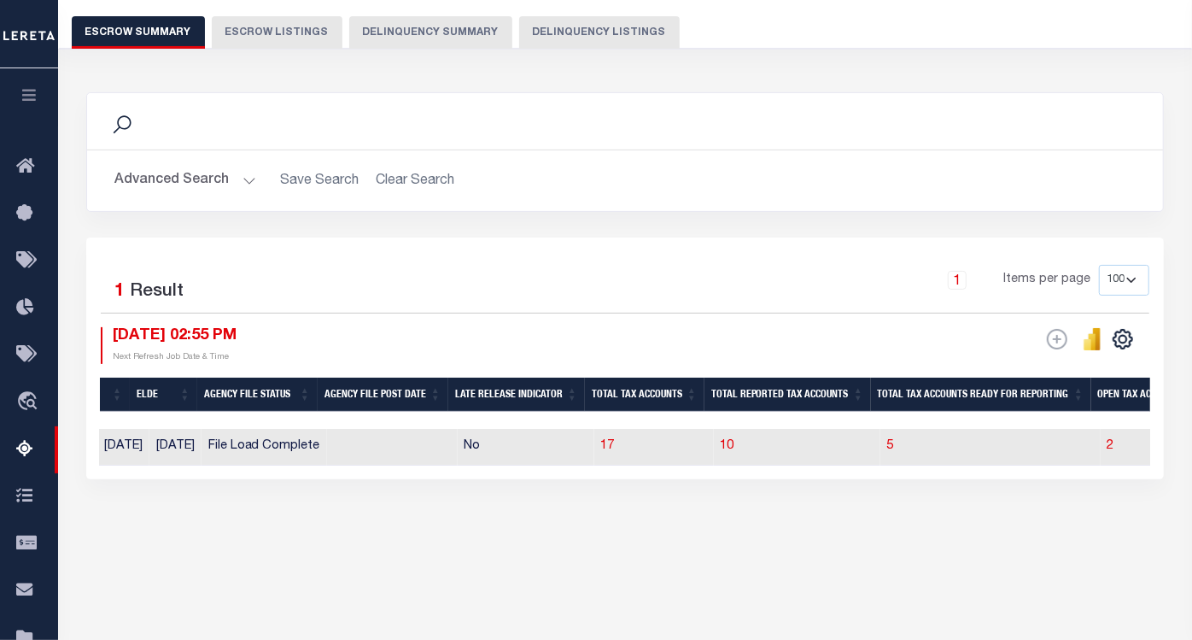
click at [524, 593] on div "Tax Amount Reporting Queue Escrow Summary Escrow Listings" at bounding box center [625, 280] width 1134 height 706
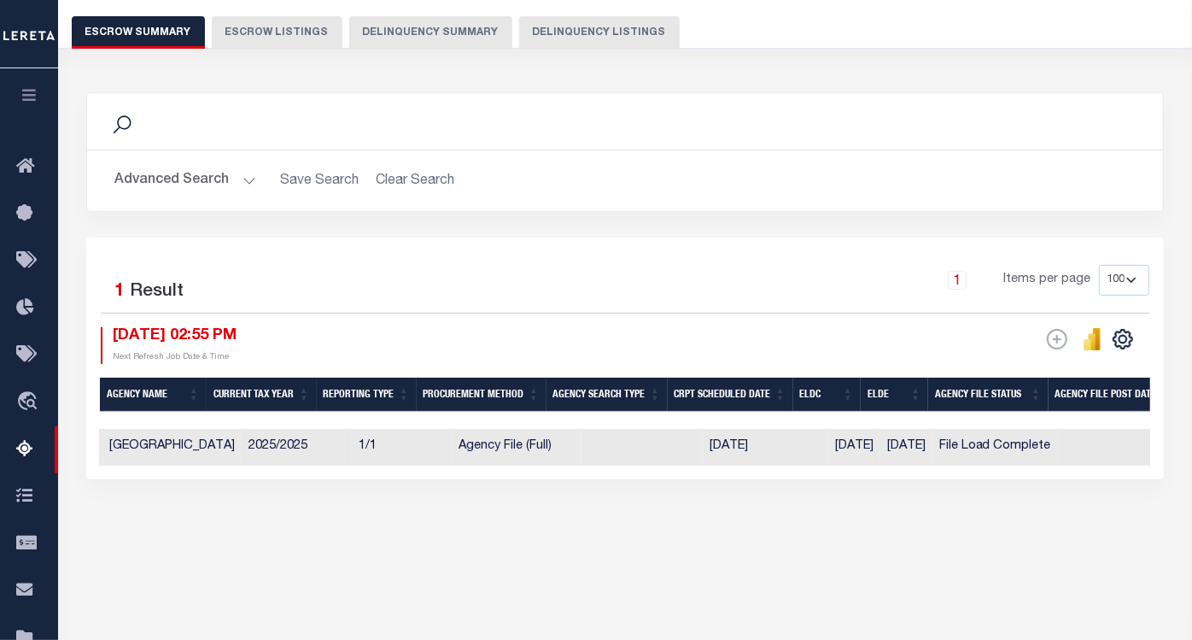
scroll to position [0, 0]
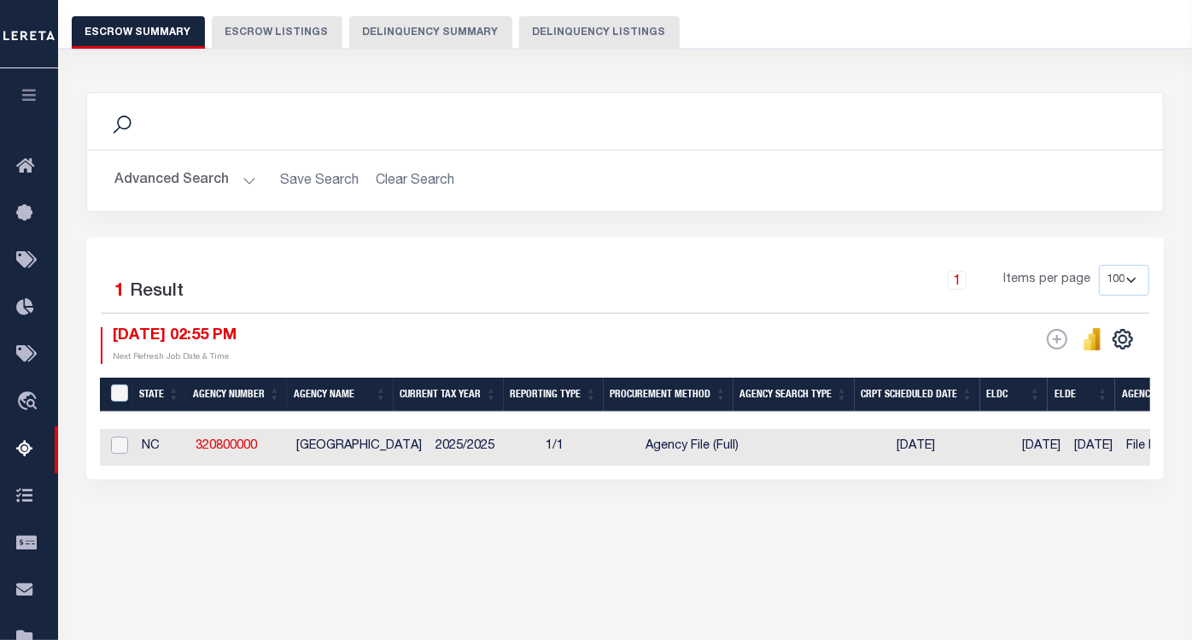
click at [115, 436] on input "checkbox" at bounding box center [119, 444] width 17 height 17
checkbox input "true"
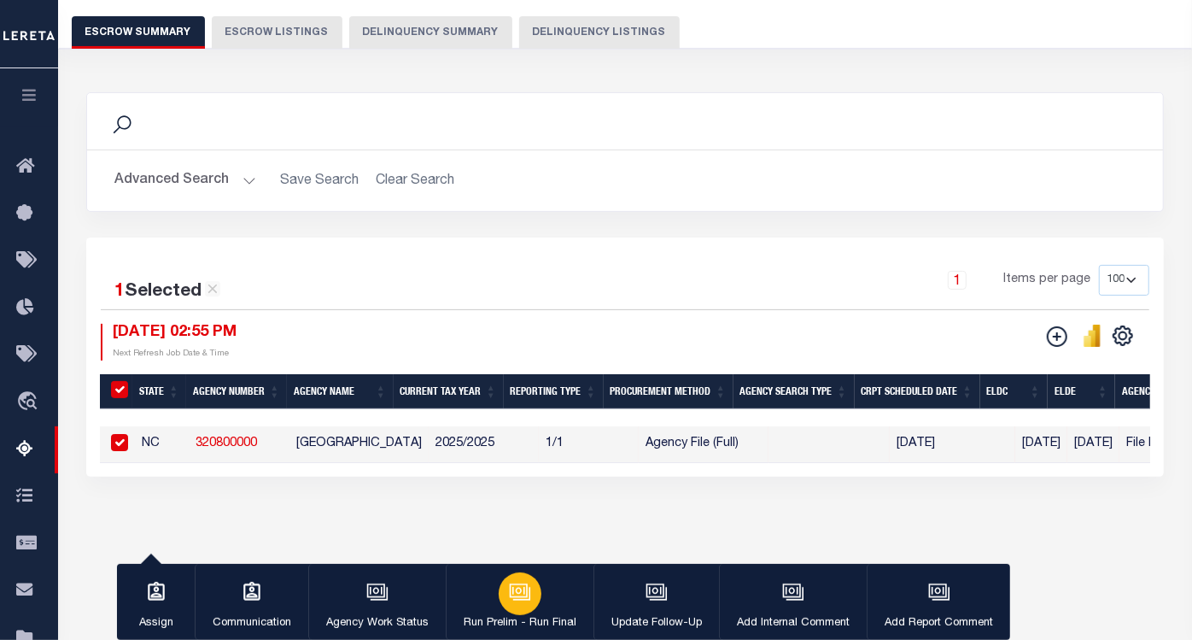
click at [525, 590] on icon "button" at bounding box center [520, 592] width 22 height 22
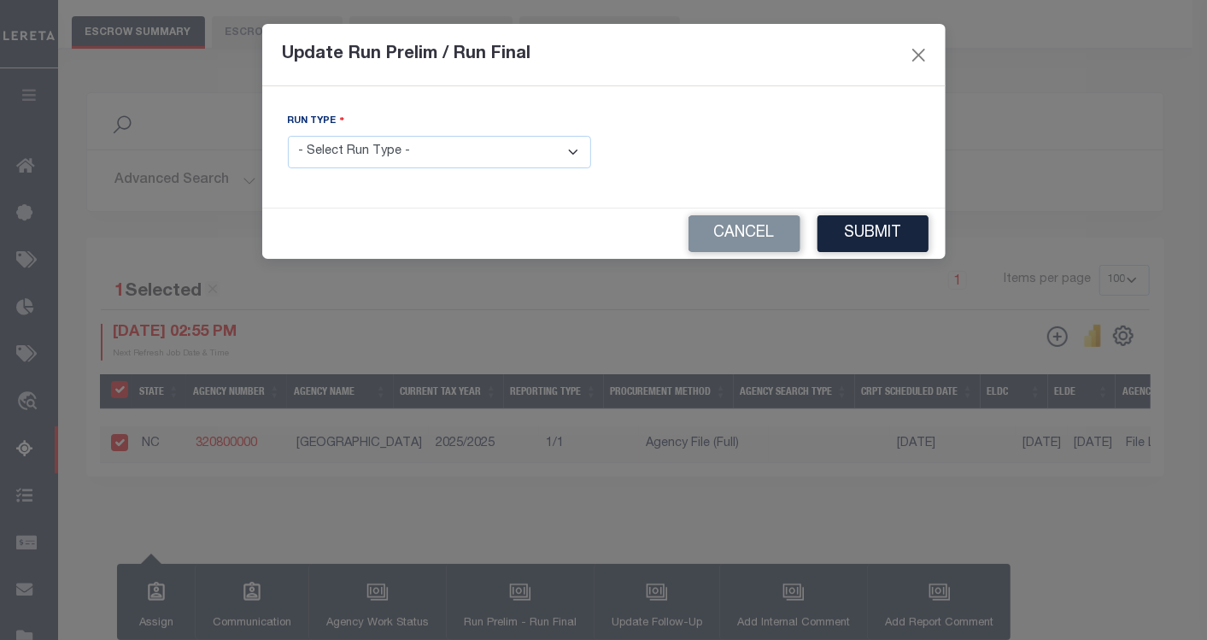
click at [400, 117] on div "Run Type - Select Run Type - Prelim Run Final Run" at bounding box center [439, 140] width 303 height 56
click at [378, 155] on select "- Select Run Type - Prelim Run Final Run" at bounding box center [439, 152] width 303 height 33
select select "F"
click at [288, 136] on select "- Select Run Type - Prelim Run Final Run" at bounding box center [439, 152] width 303 height 33
click at [678, 149] on input "text" at bounding box center [768, 152] width 303 height 33
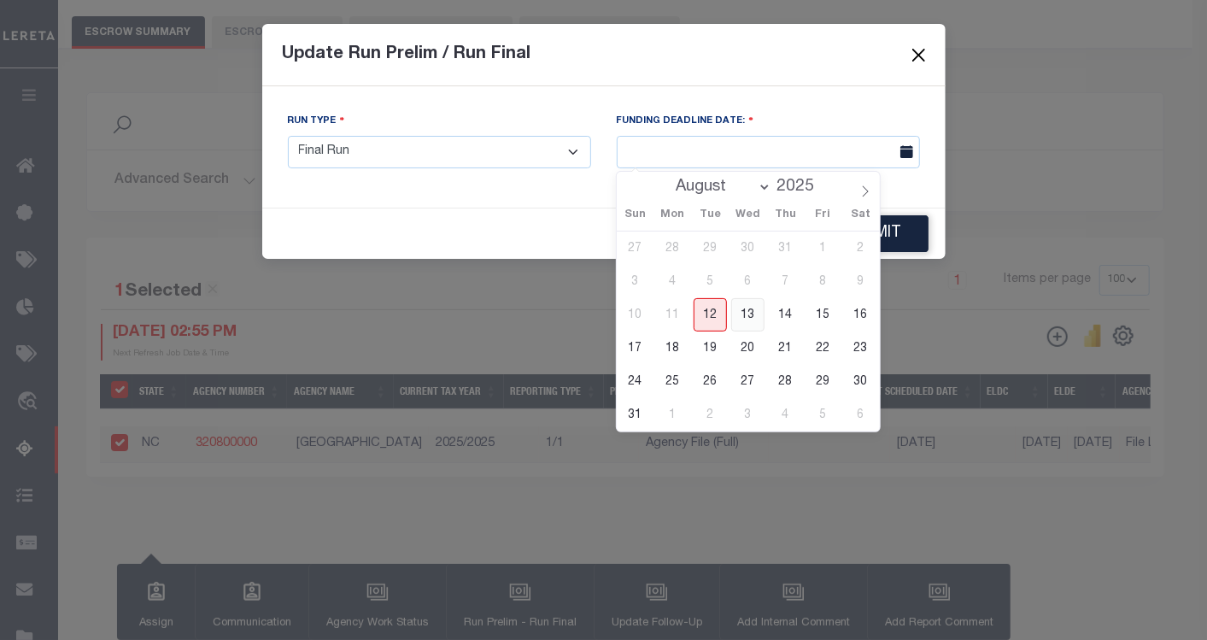
click at [757, 319] on span "13" at bounding box center [747, 314] width 33 height 33
type input "08/13/2025"
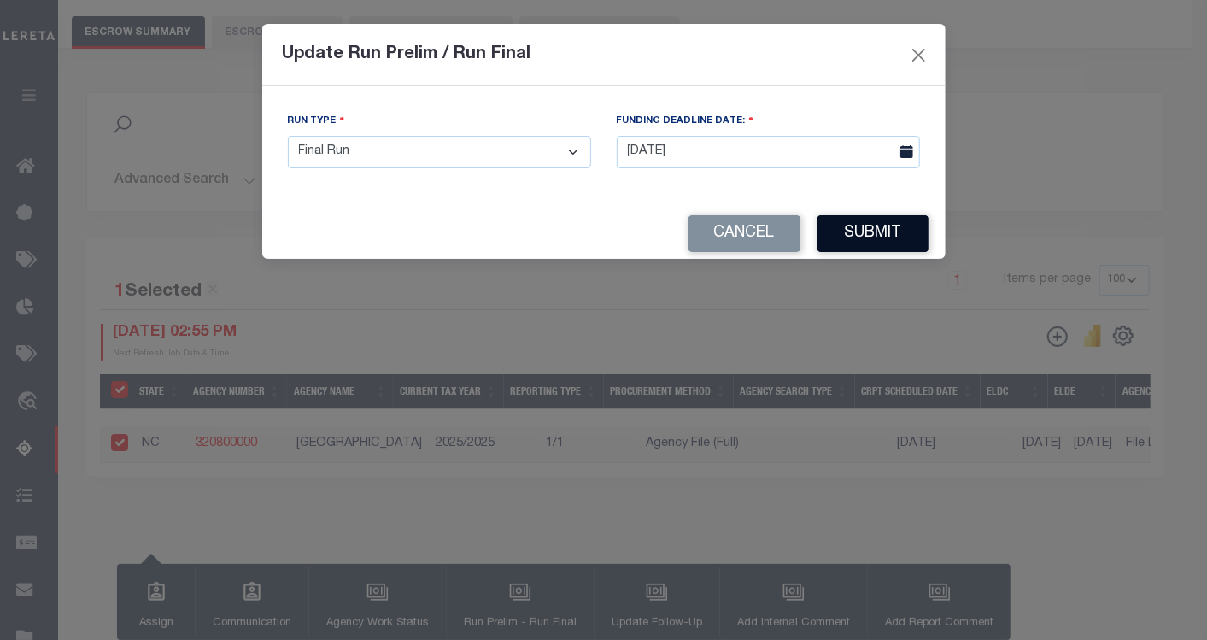
click at [850, 242] on button "Submit" at bounding box center [872, 233] width 111 height 37
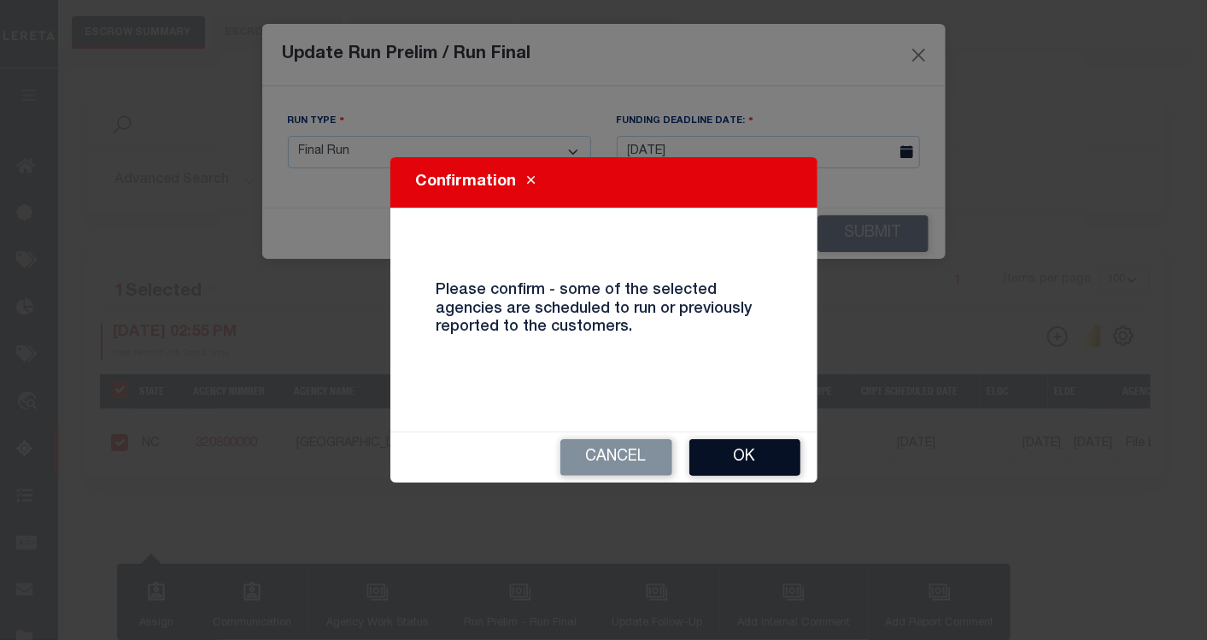
click at [719, 459] on button "Ok" at bounding box center [744, 457] width 111 height 37
